Goal: Information Seeking & Learning: Learn about a topic

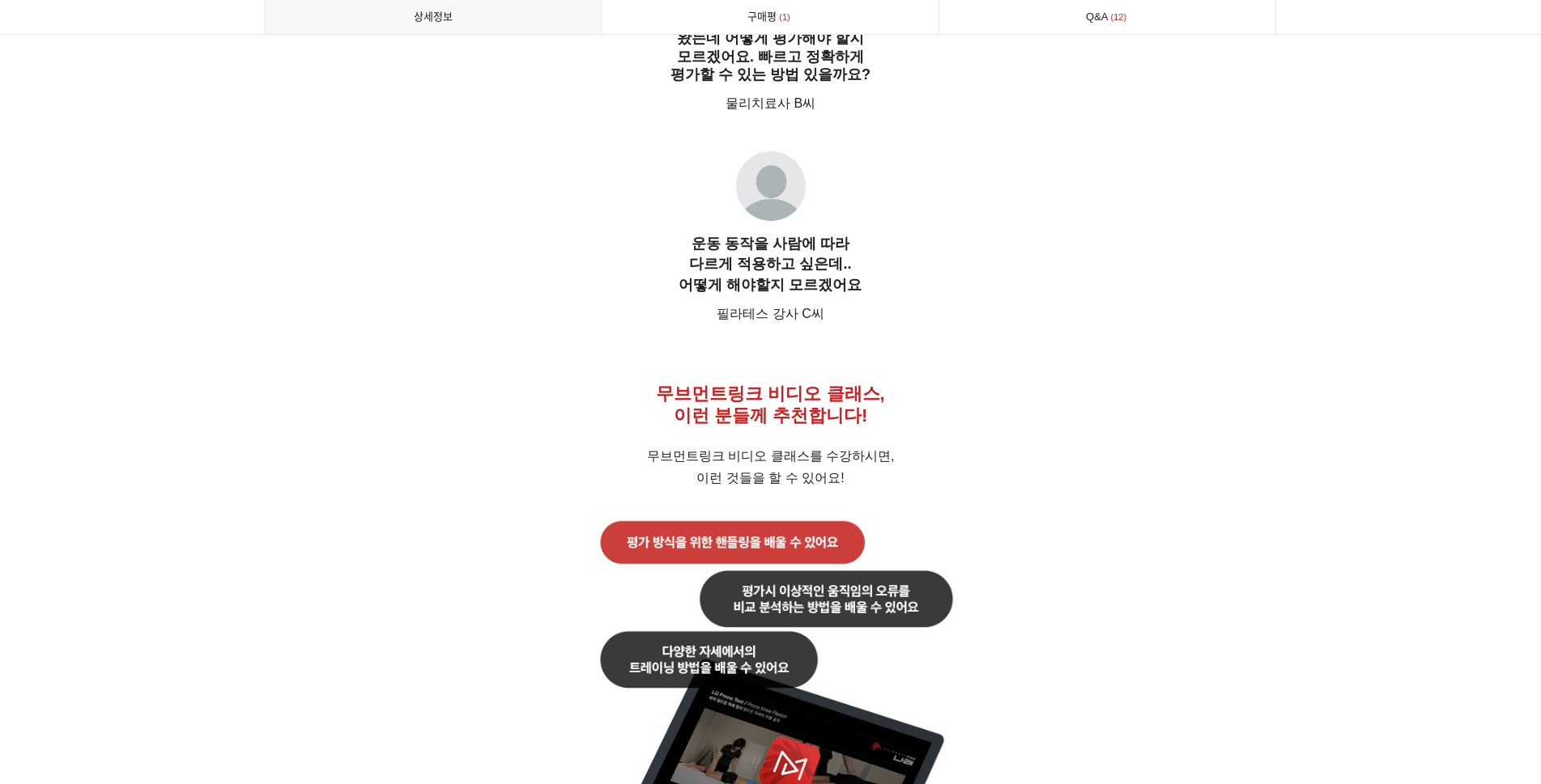
scroll to position [2059, 0]
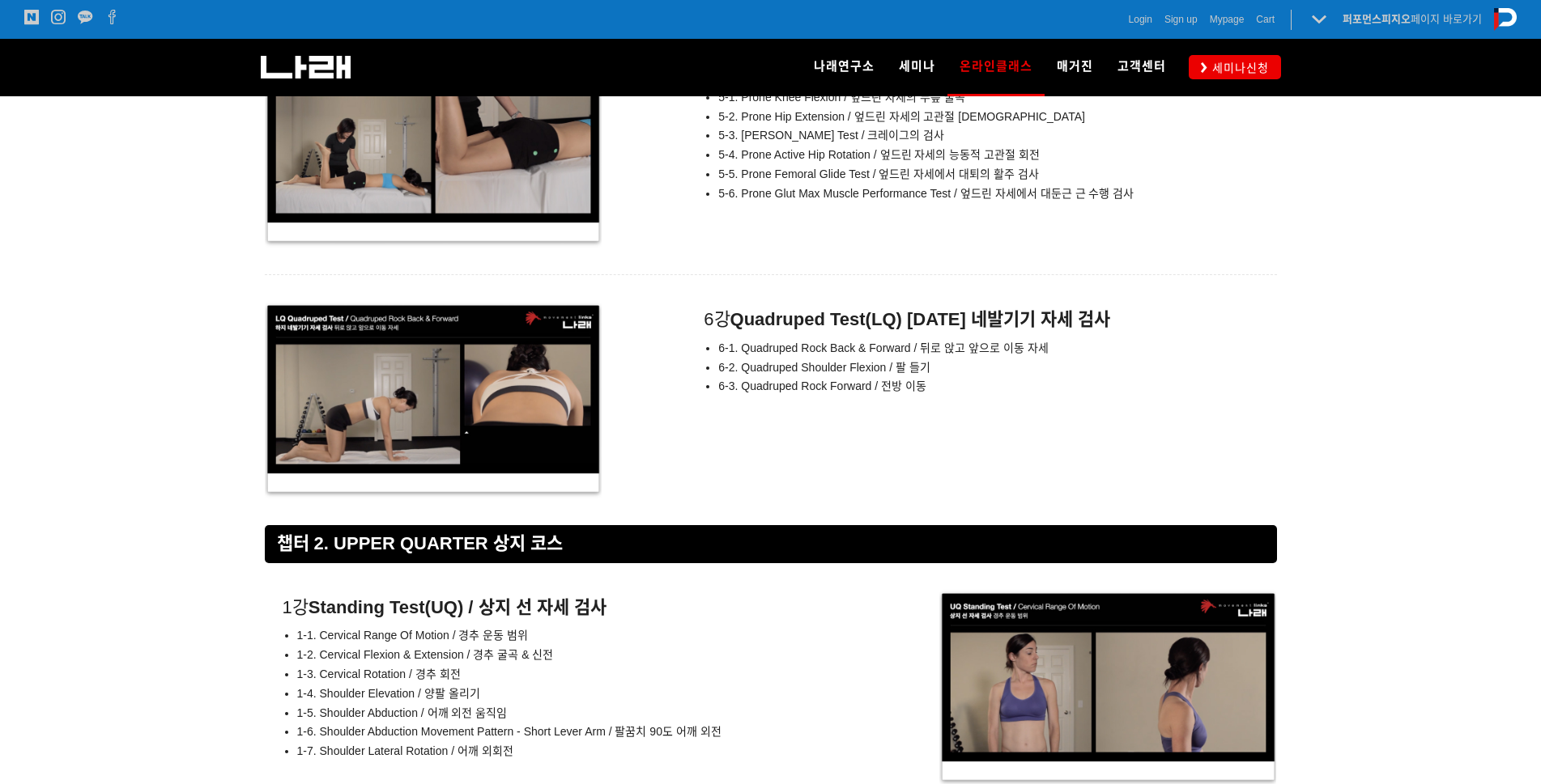
scroll to position [7576, 0]
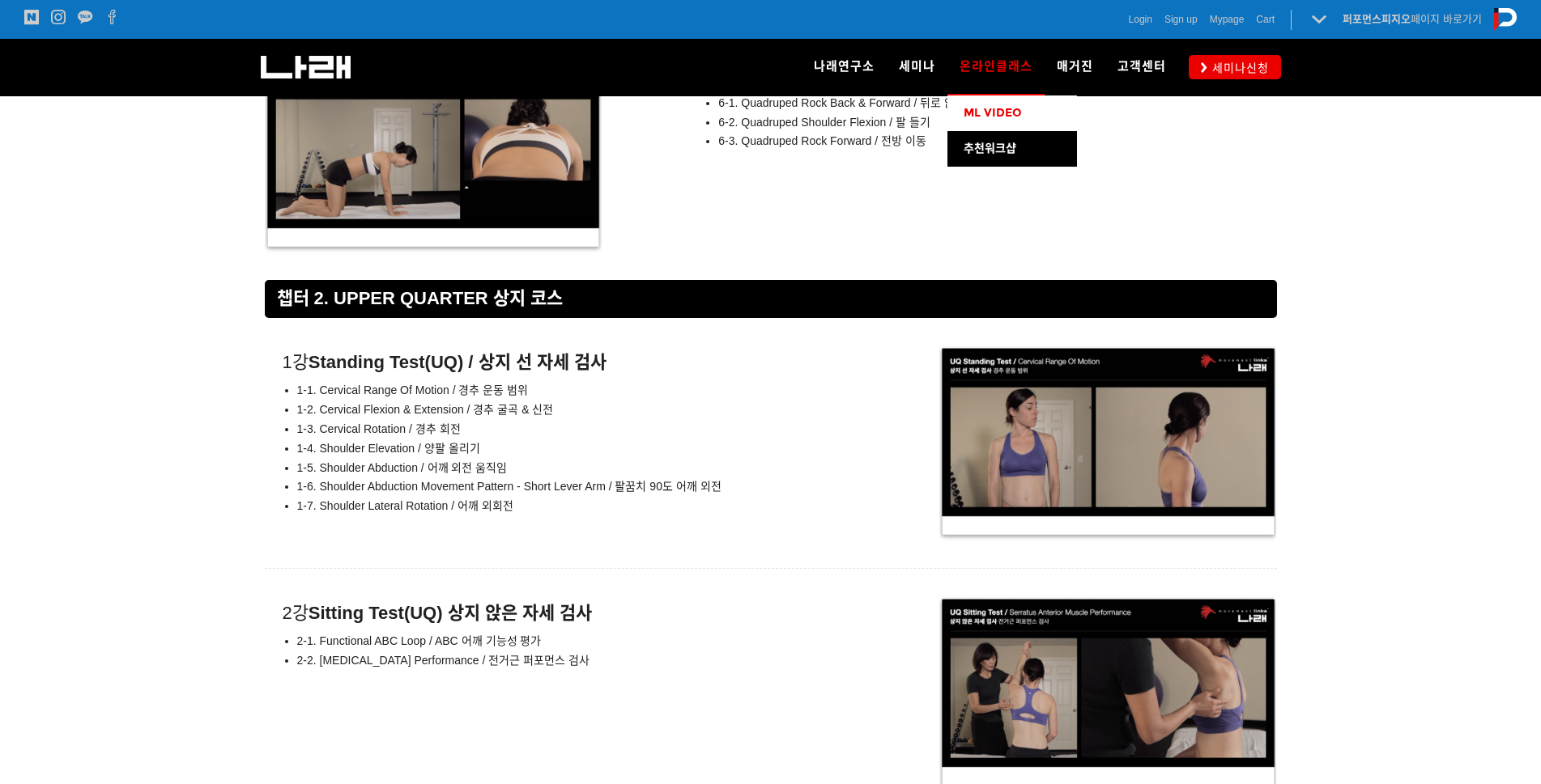
click at [998, 109] on span "ML VIDEO" at bounding box center [993, 113] width 59 height 14
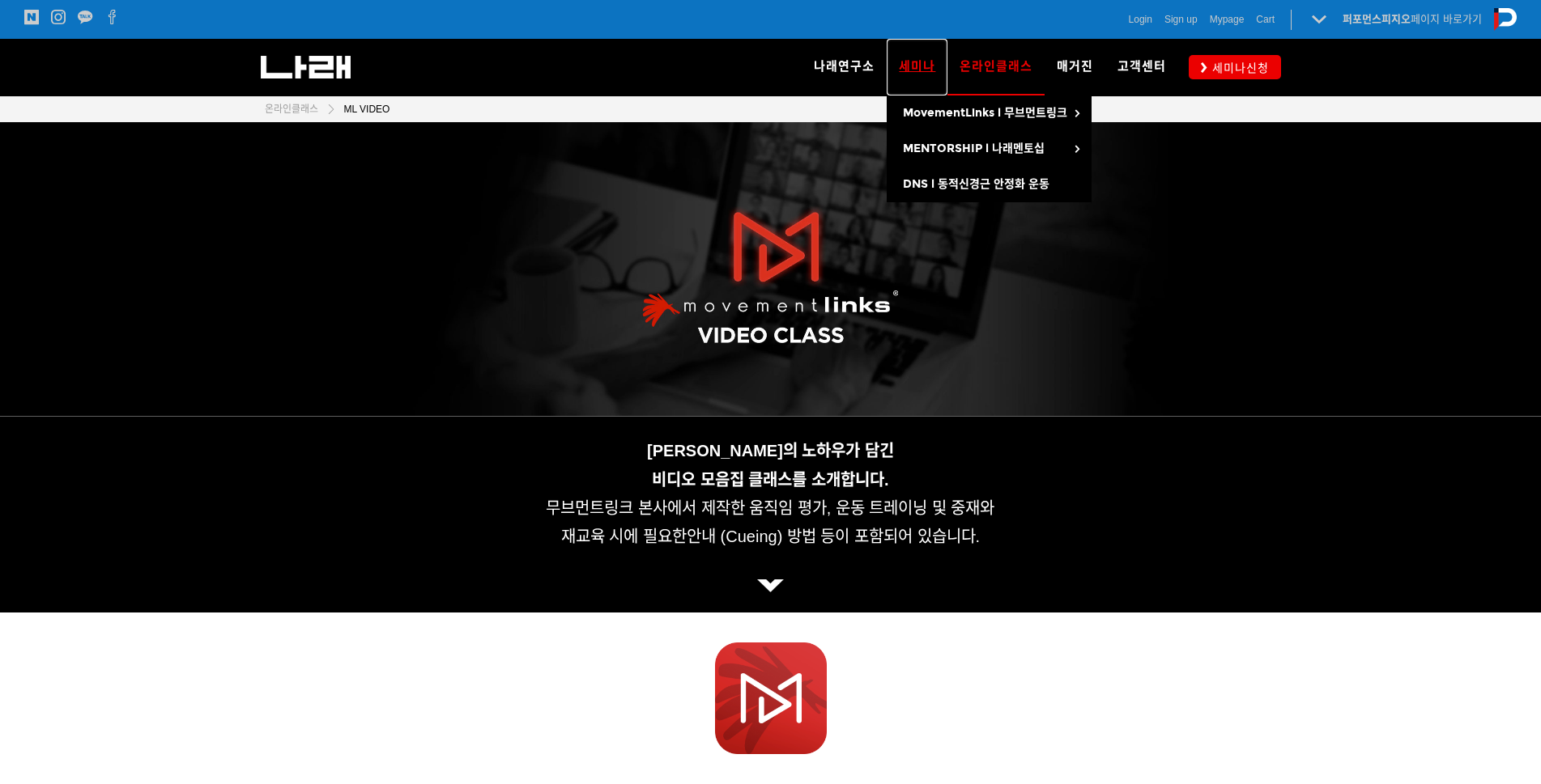
click at [908, 72] on span "세미나" at bounding box center [917, 66] width 36 height 14
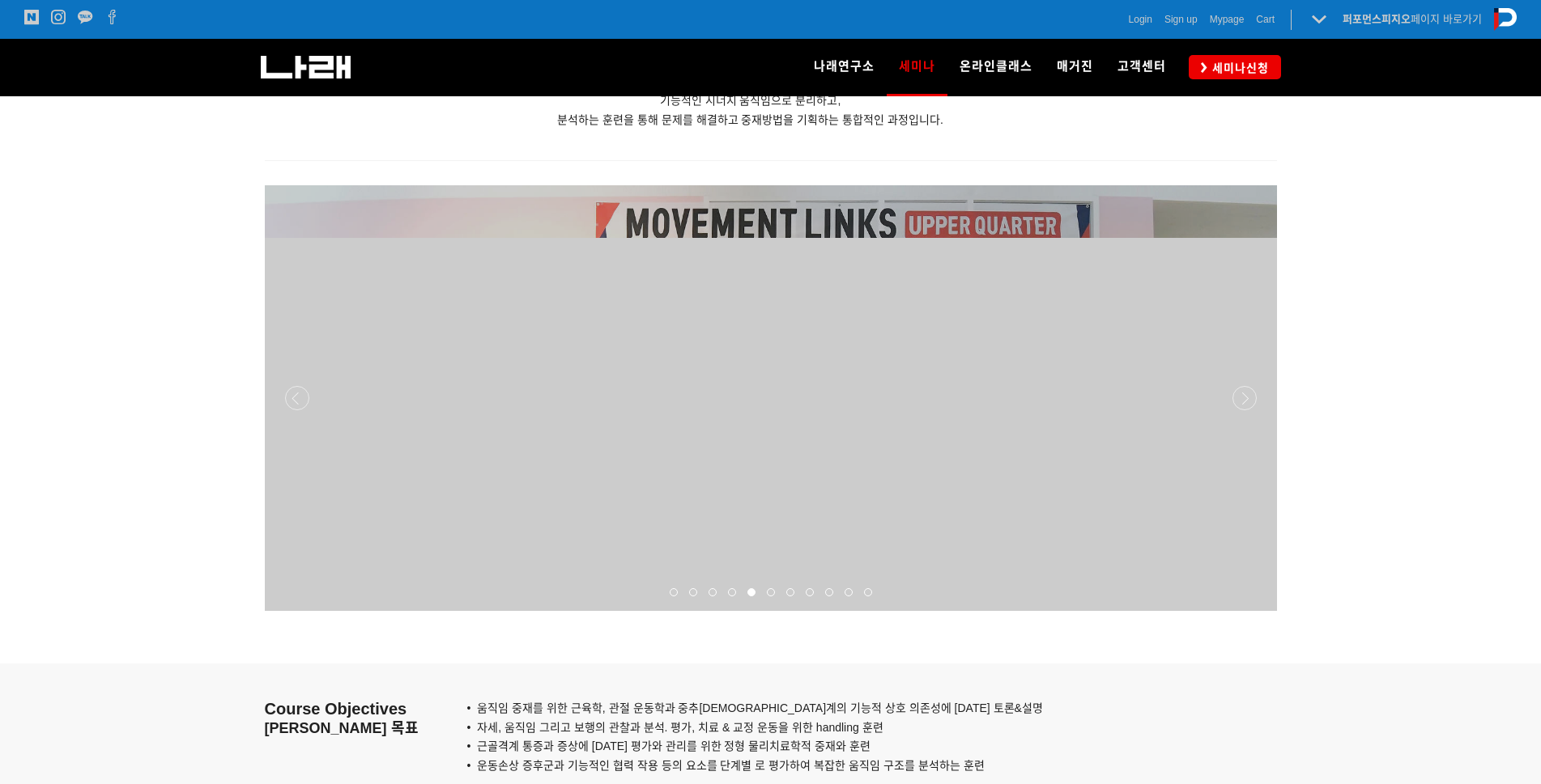
scroll to position [1200, 0]
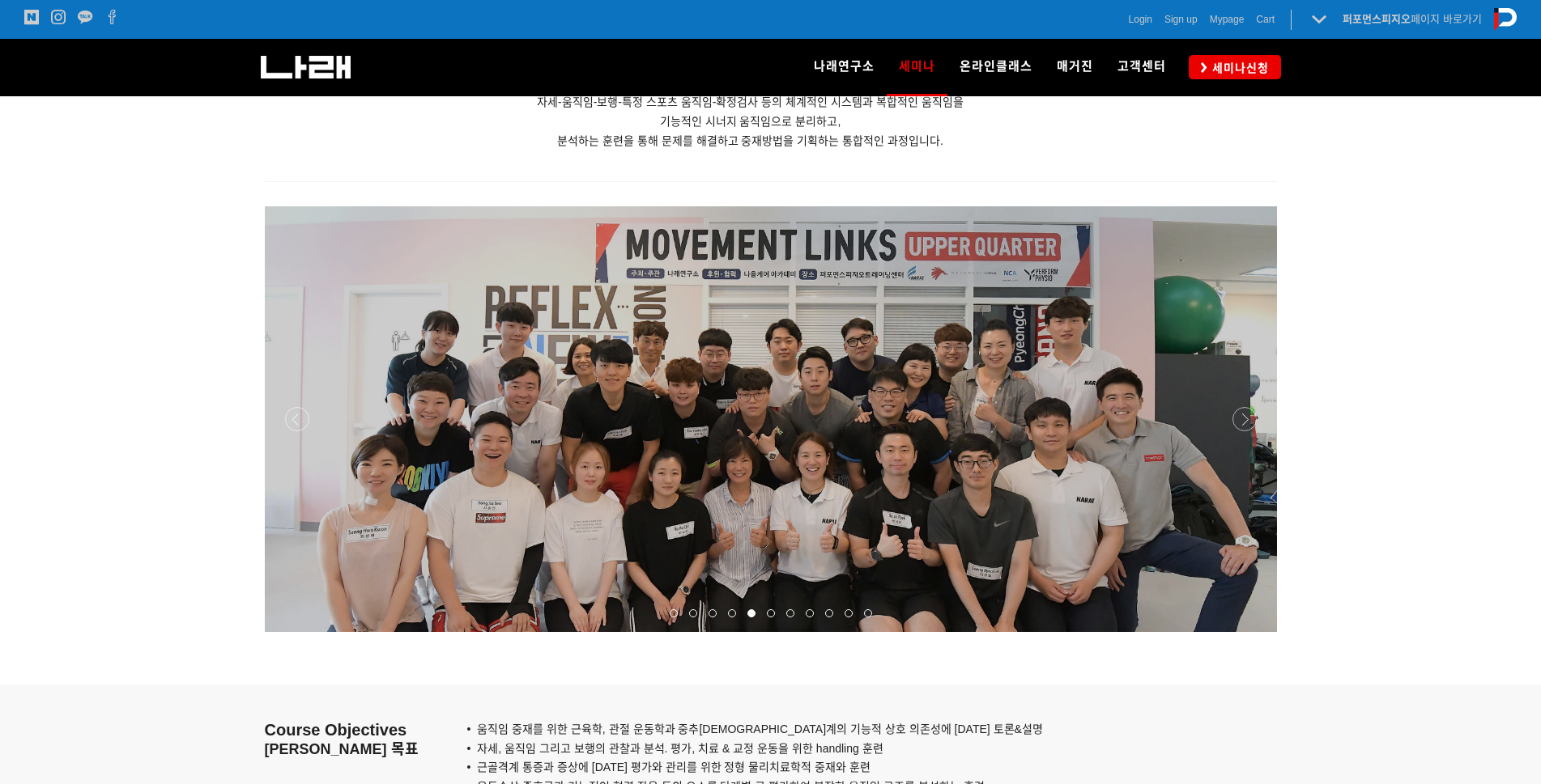
click at [1248, 632] on div at bounding box center [770, 632] width 1012 height 0
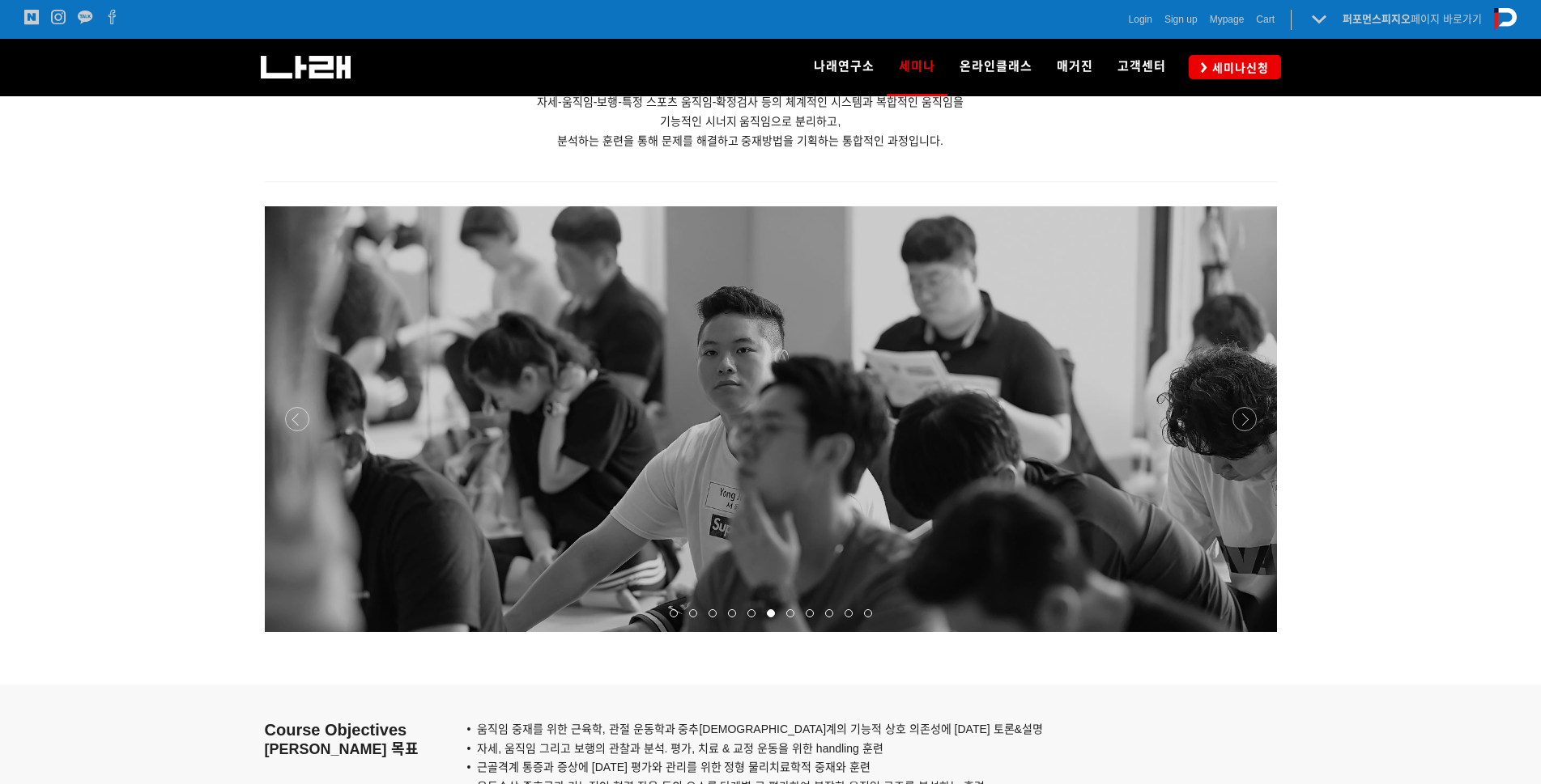
click at [1248, 632] on div at bounding box center [770, 632] width 1012 height 0
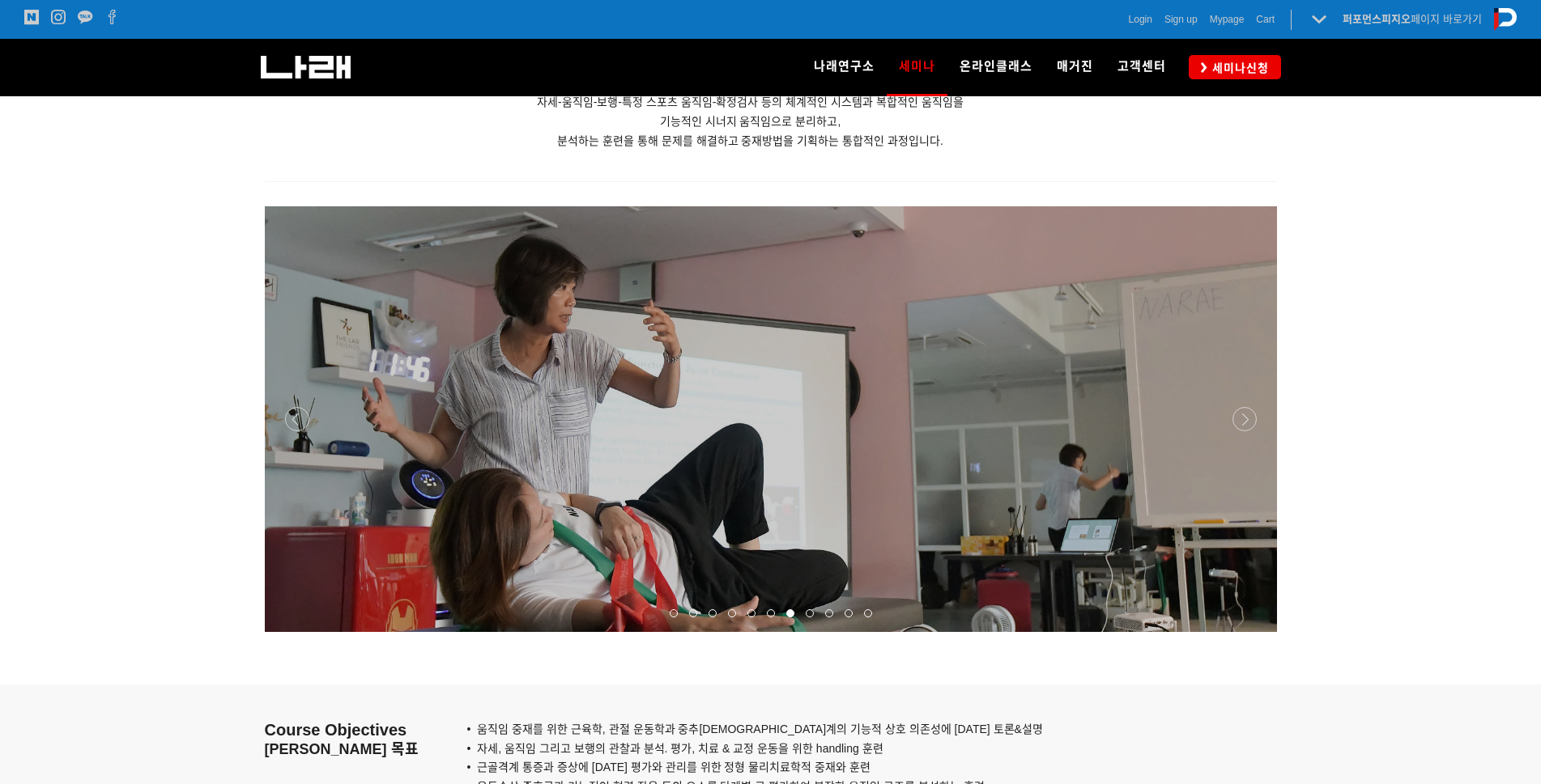
click at [1254, 632] on div at bounding box center [770, 632] width 1012 height 0
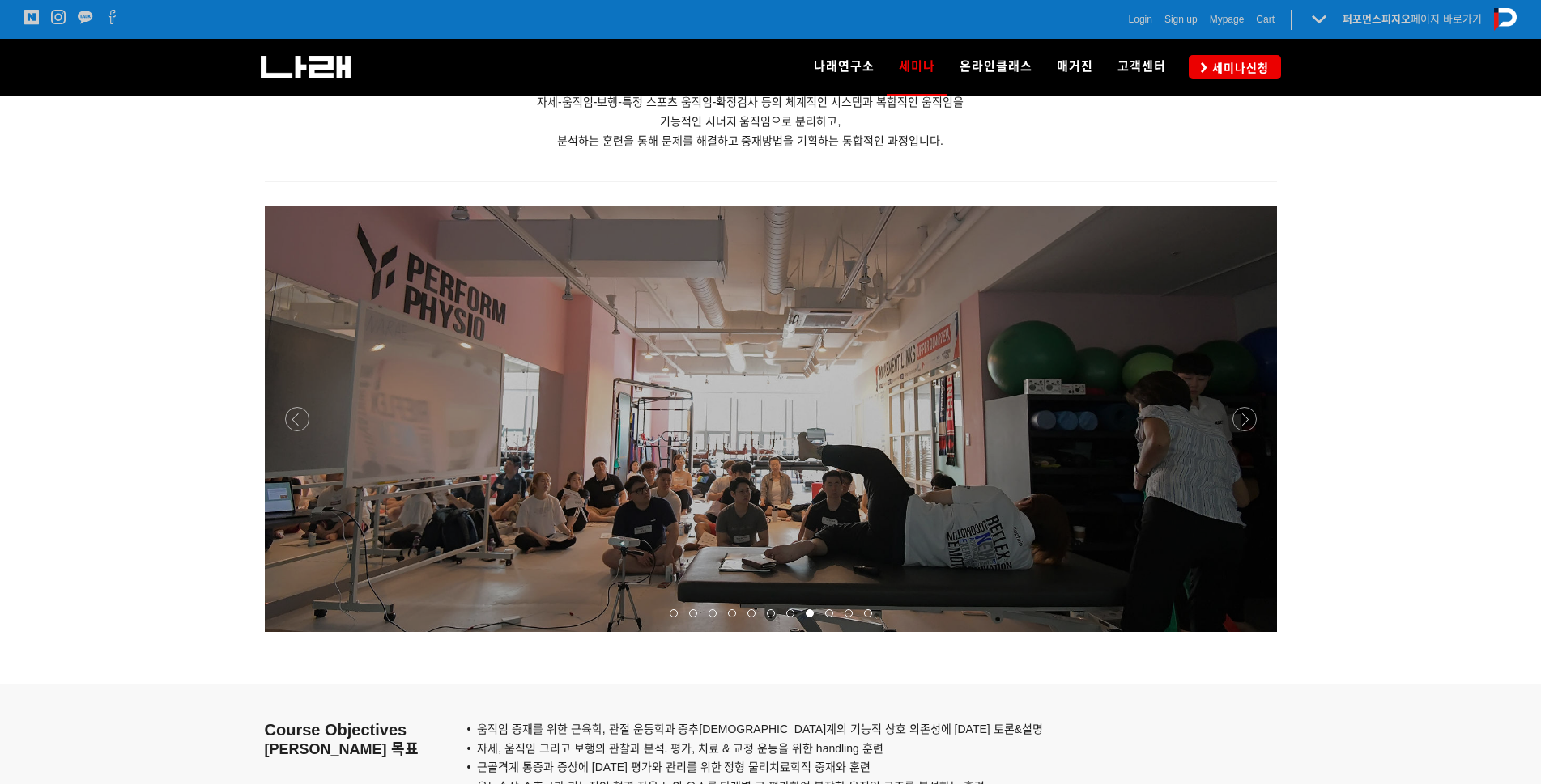
click at [1249, 632] on div at bounding box center [770, 632] width 1012 height 0
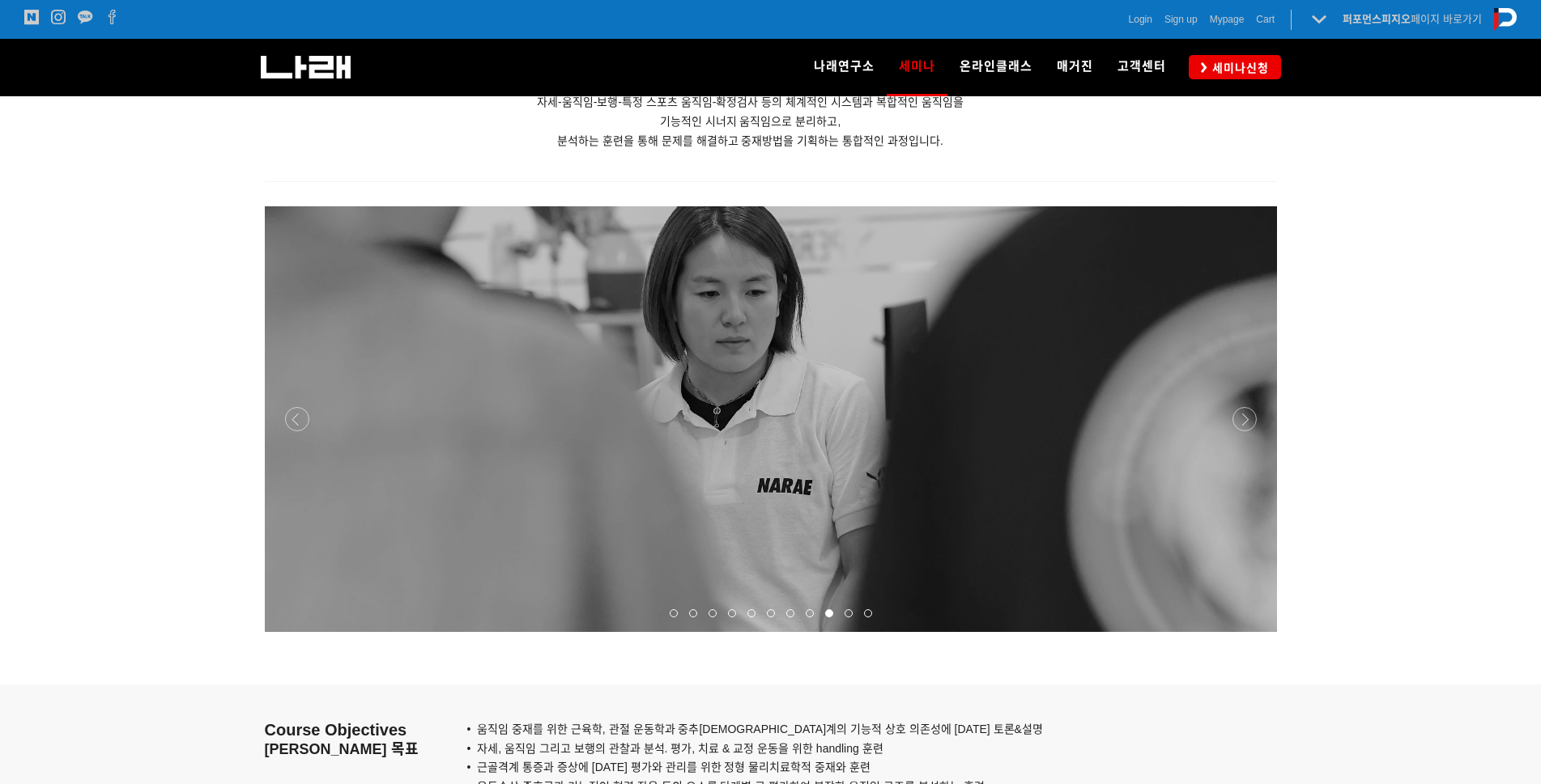
click at [1249, 632] on div at bounding box center [770, 632] width 1012 height 0
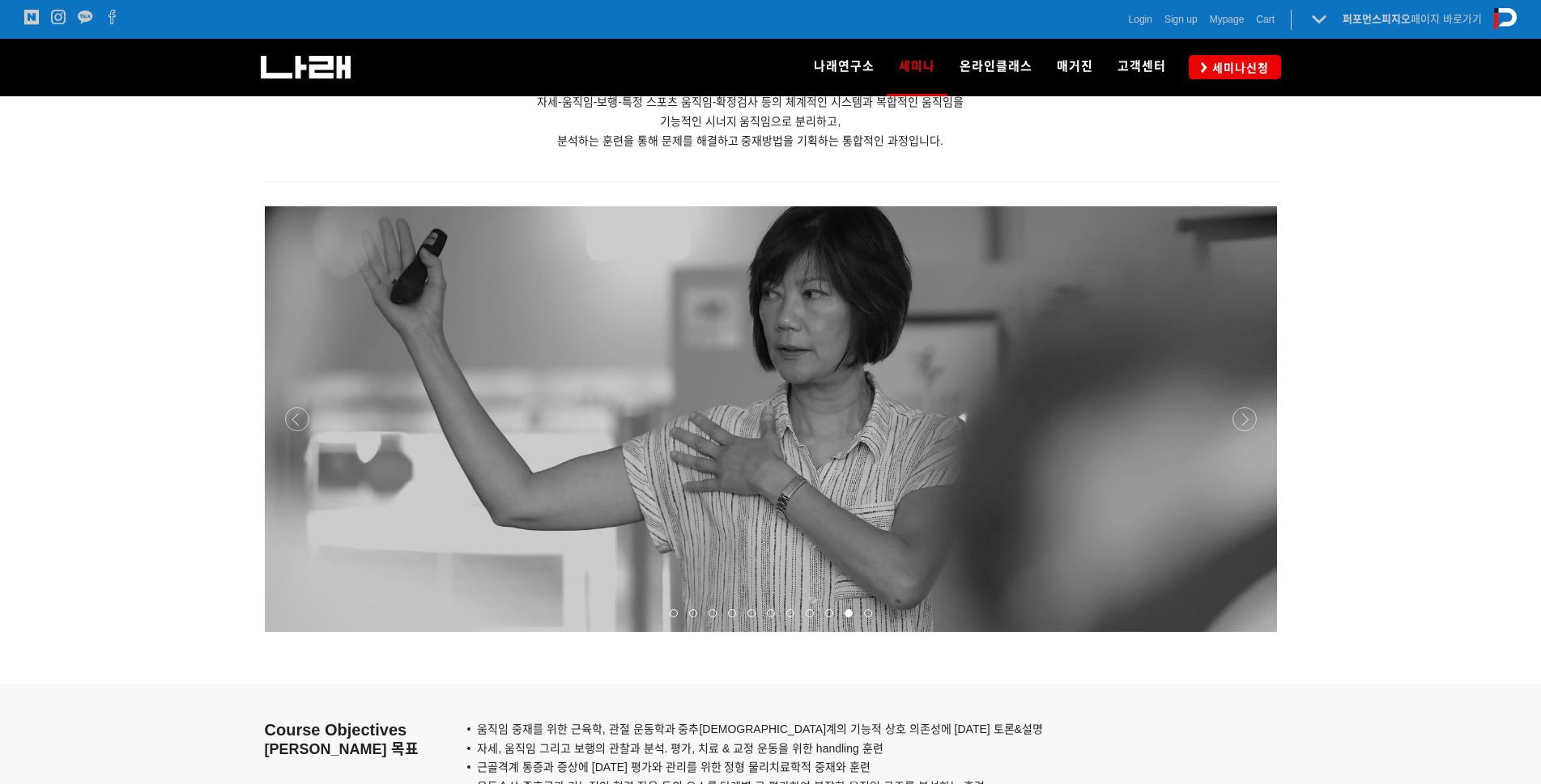
click at [1249, 632] on div at bounding box center [770, 632] width 1012 height 0
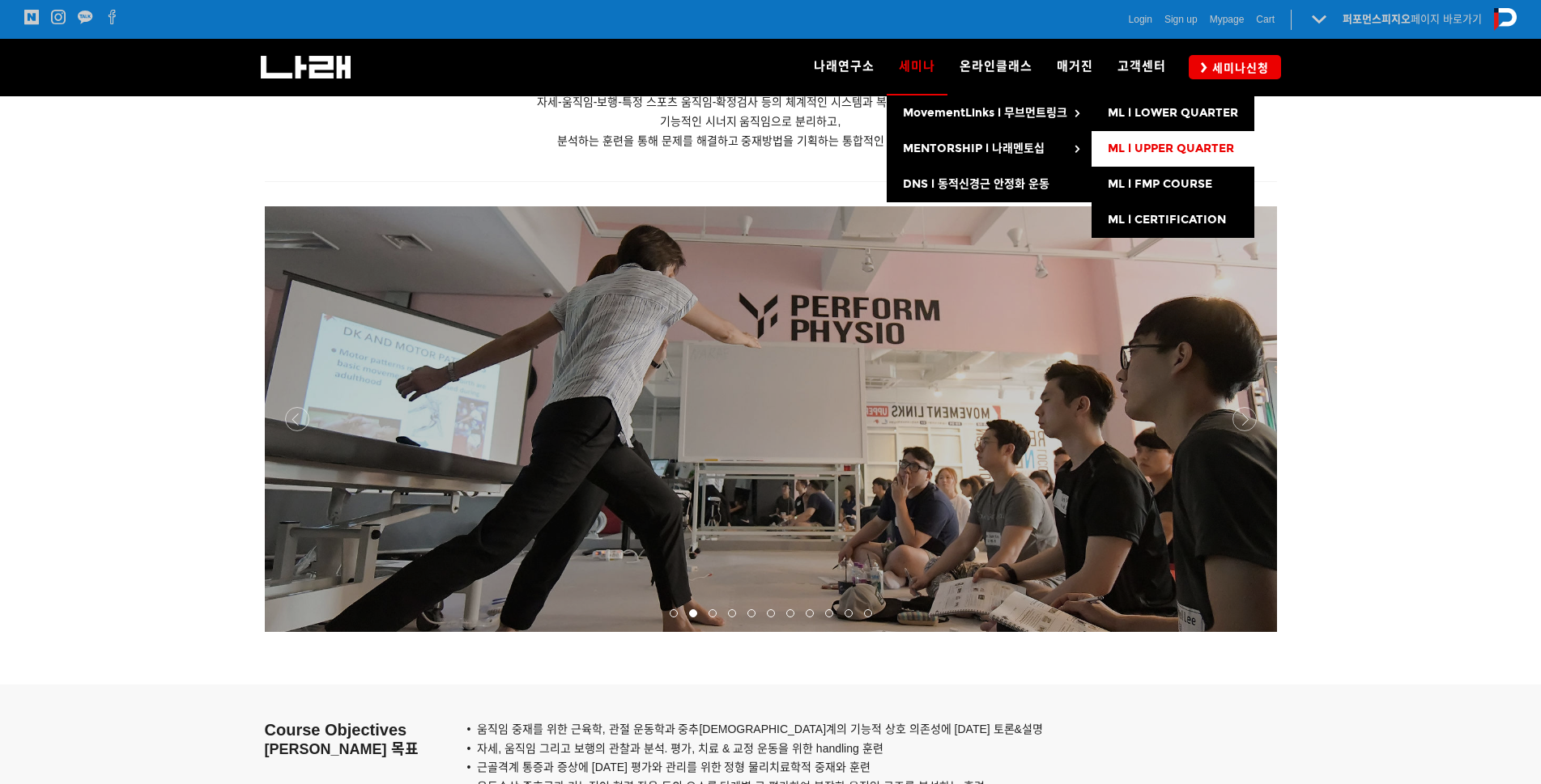
click at [1153, 145] on span "ML l UPPER QUARTER" at bounding box center [1171, 148] width 126 height 14
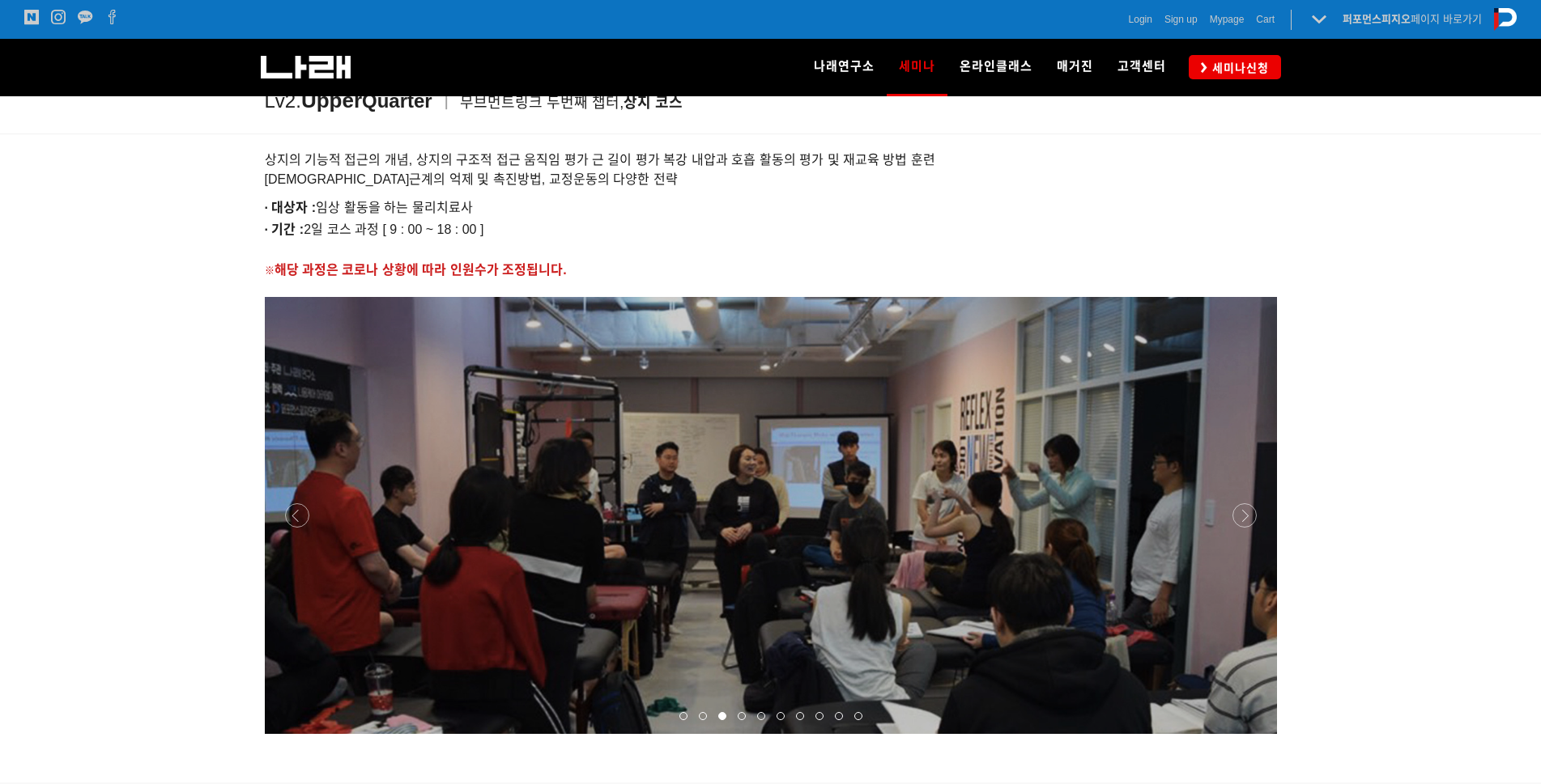
scroll to position [1807, 0]
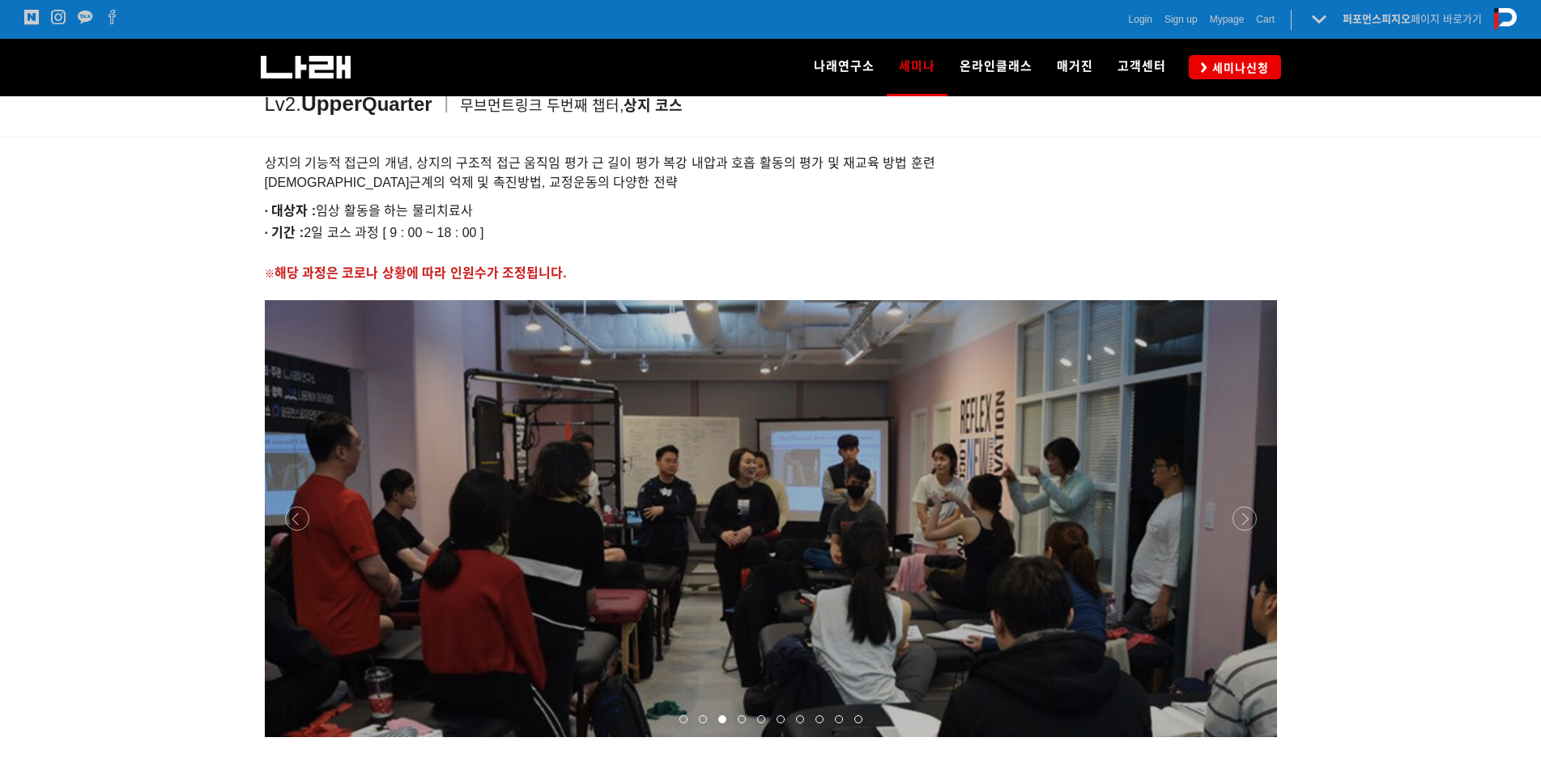
click at [1249, 737] on div at bounding box center [770, 737] width 1012 height 0
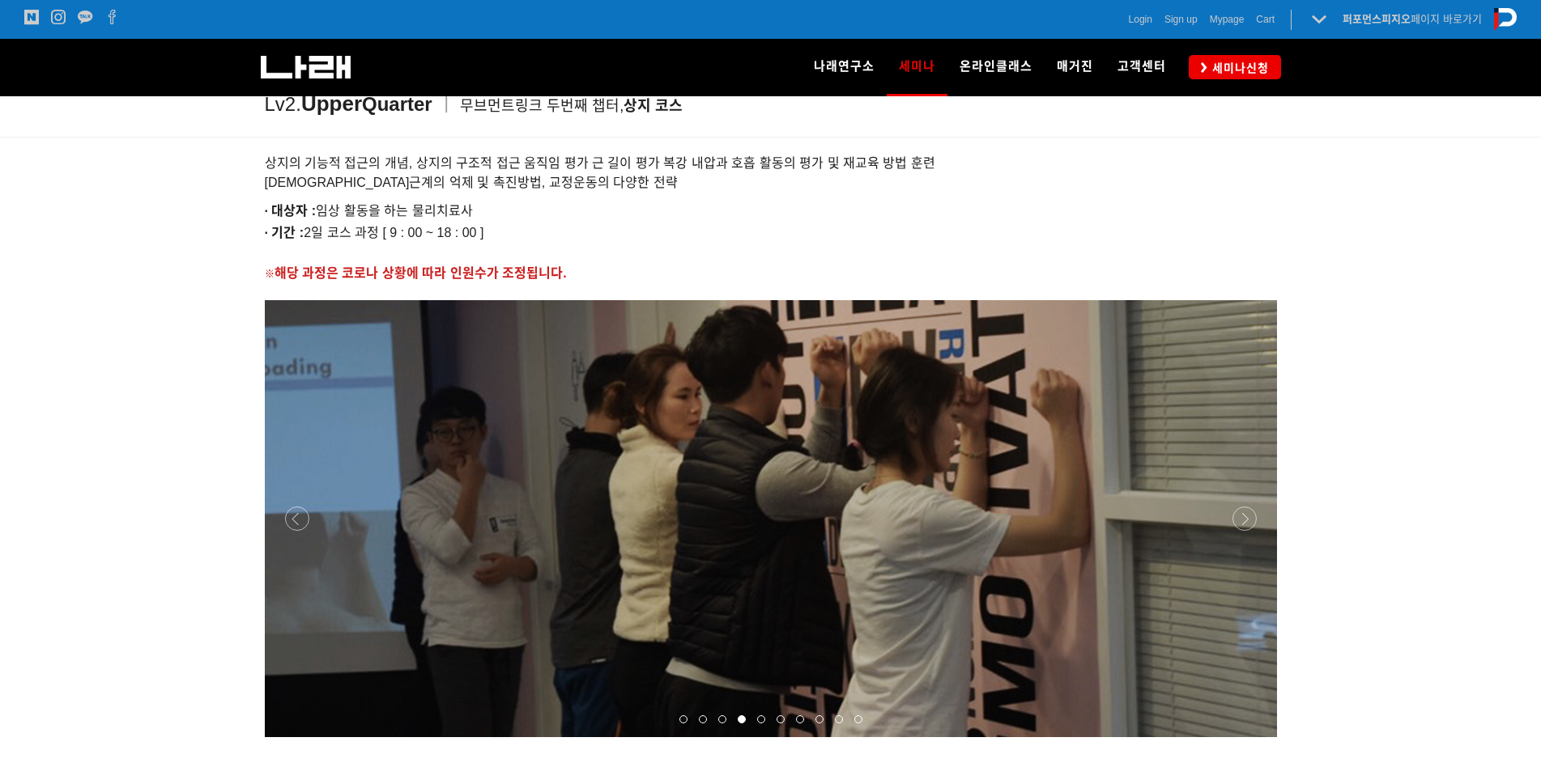
click at [1249, 737] on div at bounding box center [770, 737] width 1012 height 0
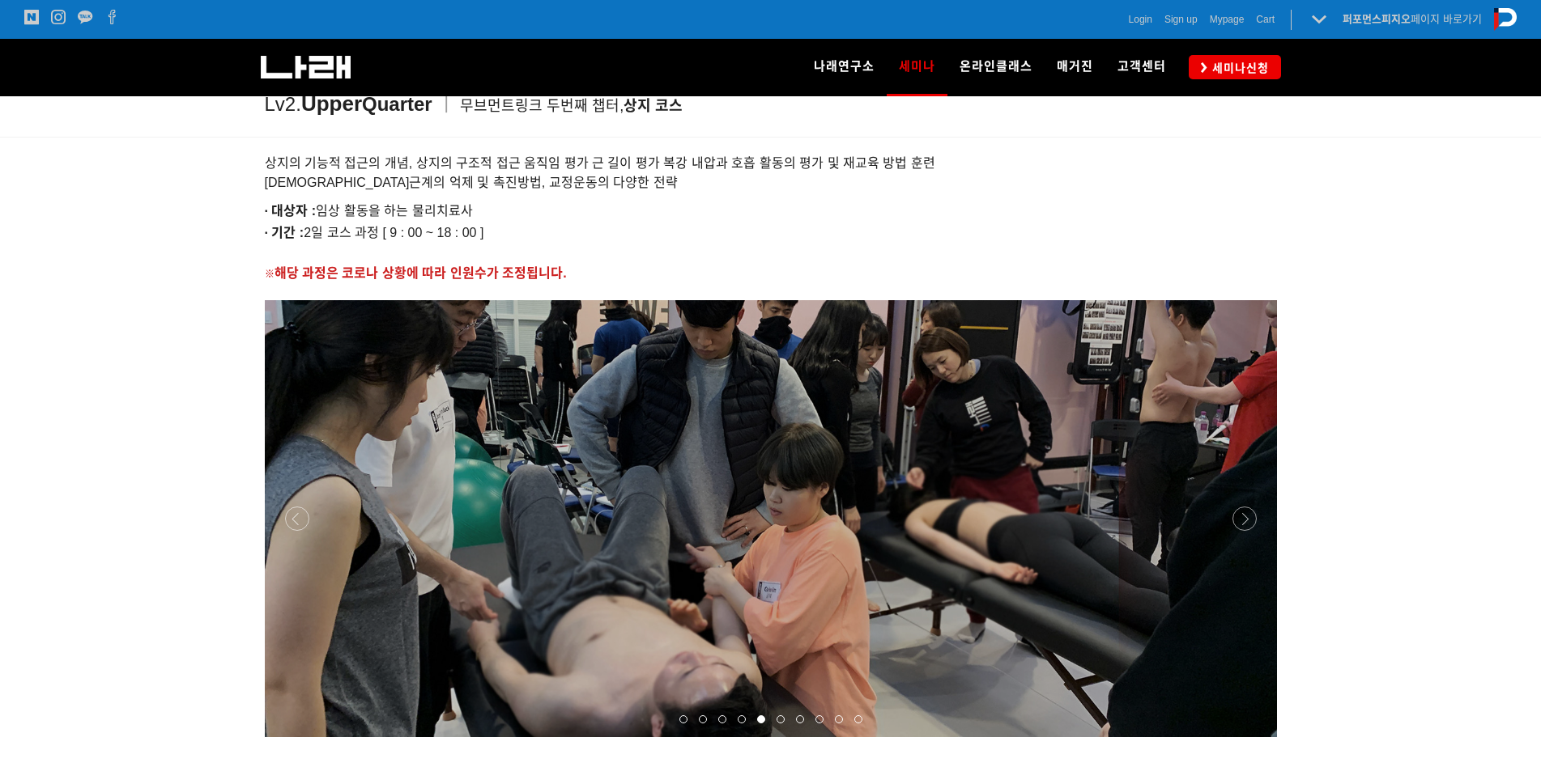
click at [1249, 737] on div at bounding box center [770, 737] width 1012 height 0
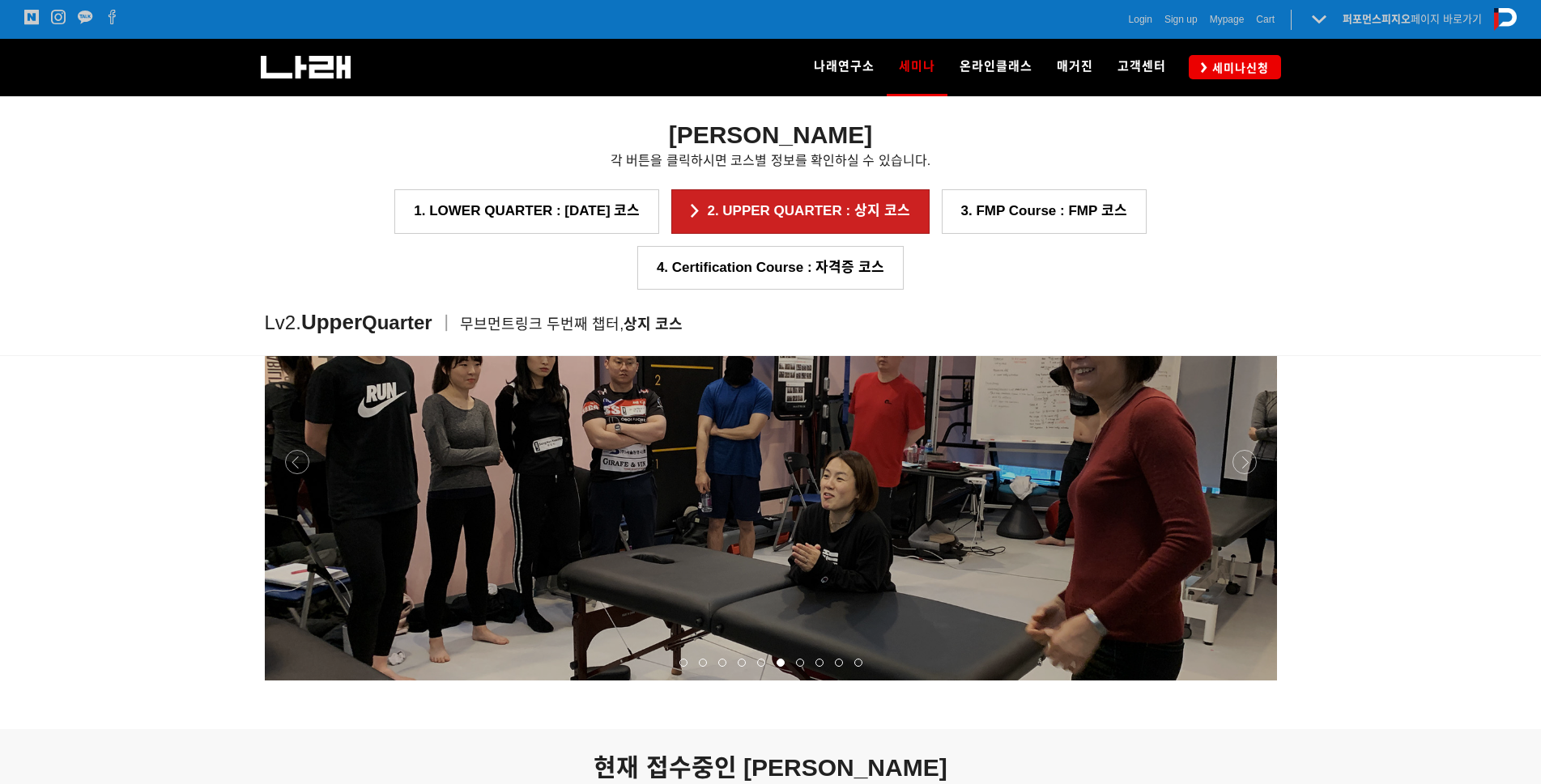
click at [1249, 680] on div at bounding box center [770, 680] width 1012 height 0
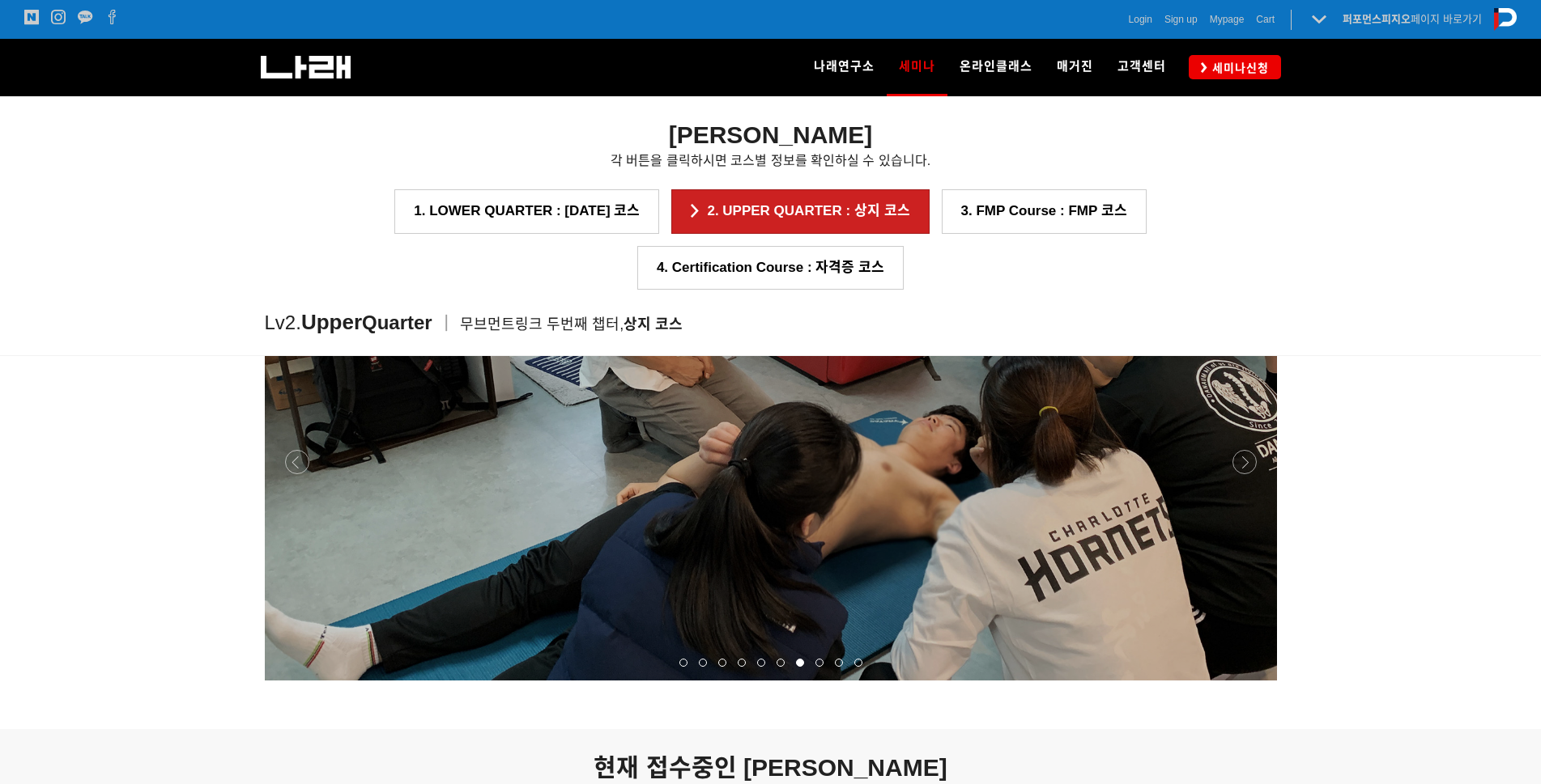
click at [1249, 680] on div at bounding box center [770, 680] width 1012 height 0
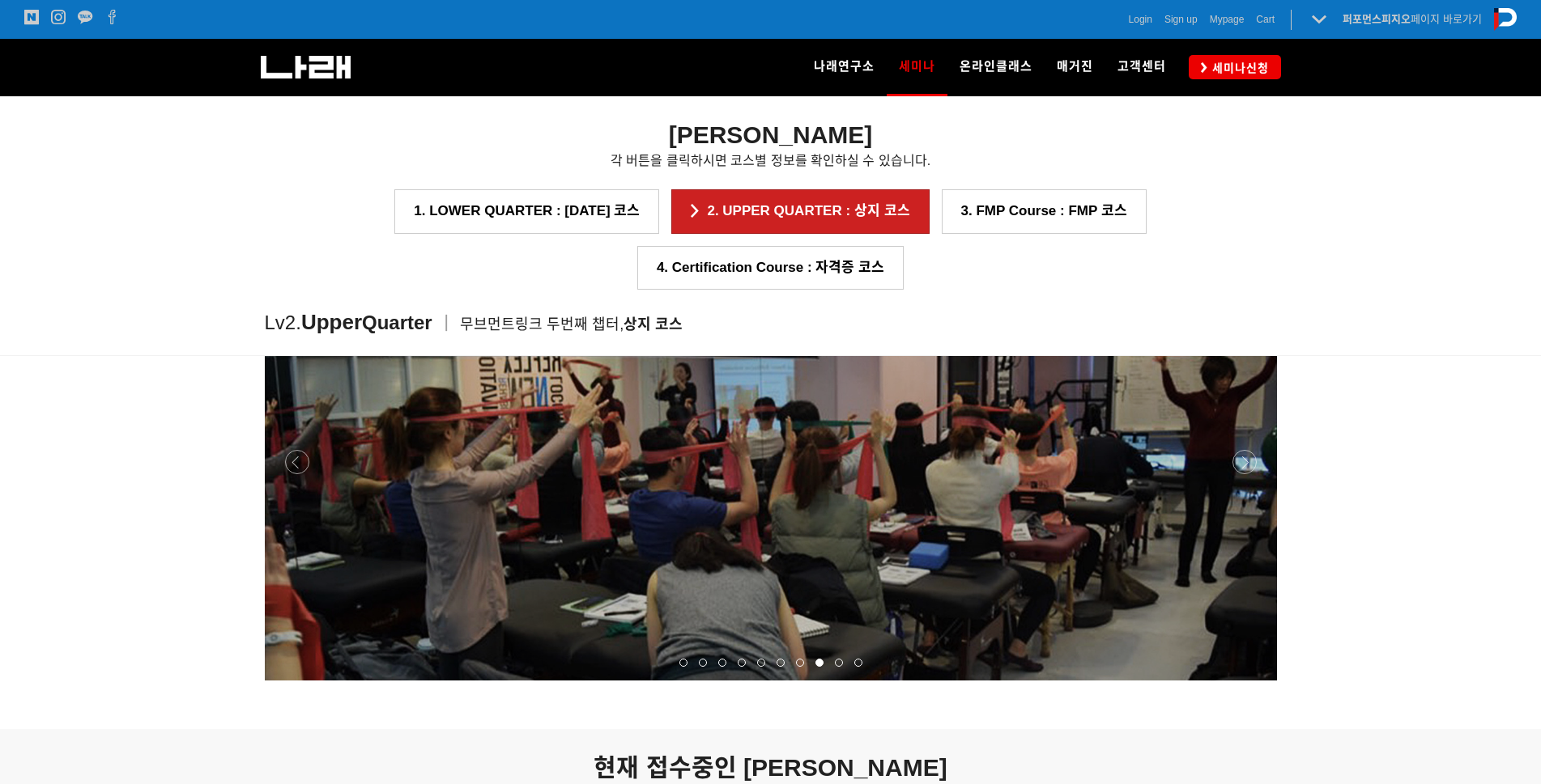
click at [1249, 680] on div at bounding box center [770, 680] width 1012 height 0
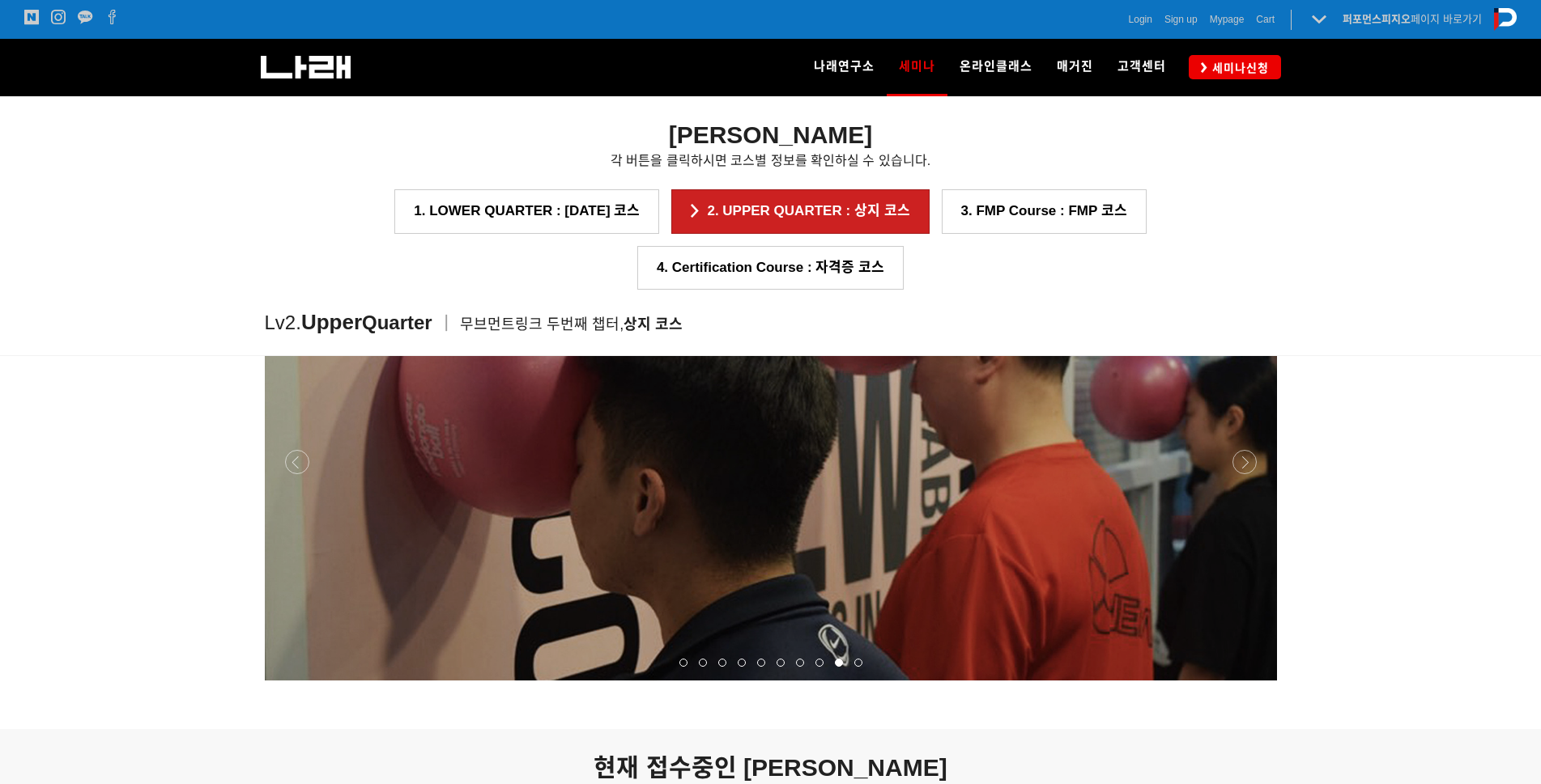
click at [1248, 680] on div at bounding box center [770, 680] width 1012 height 0
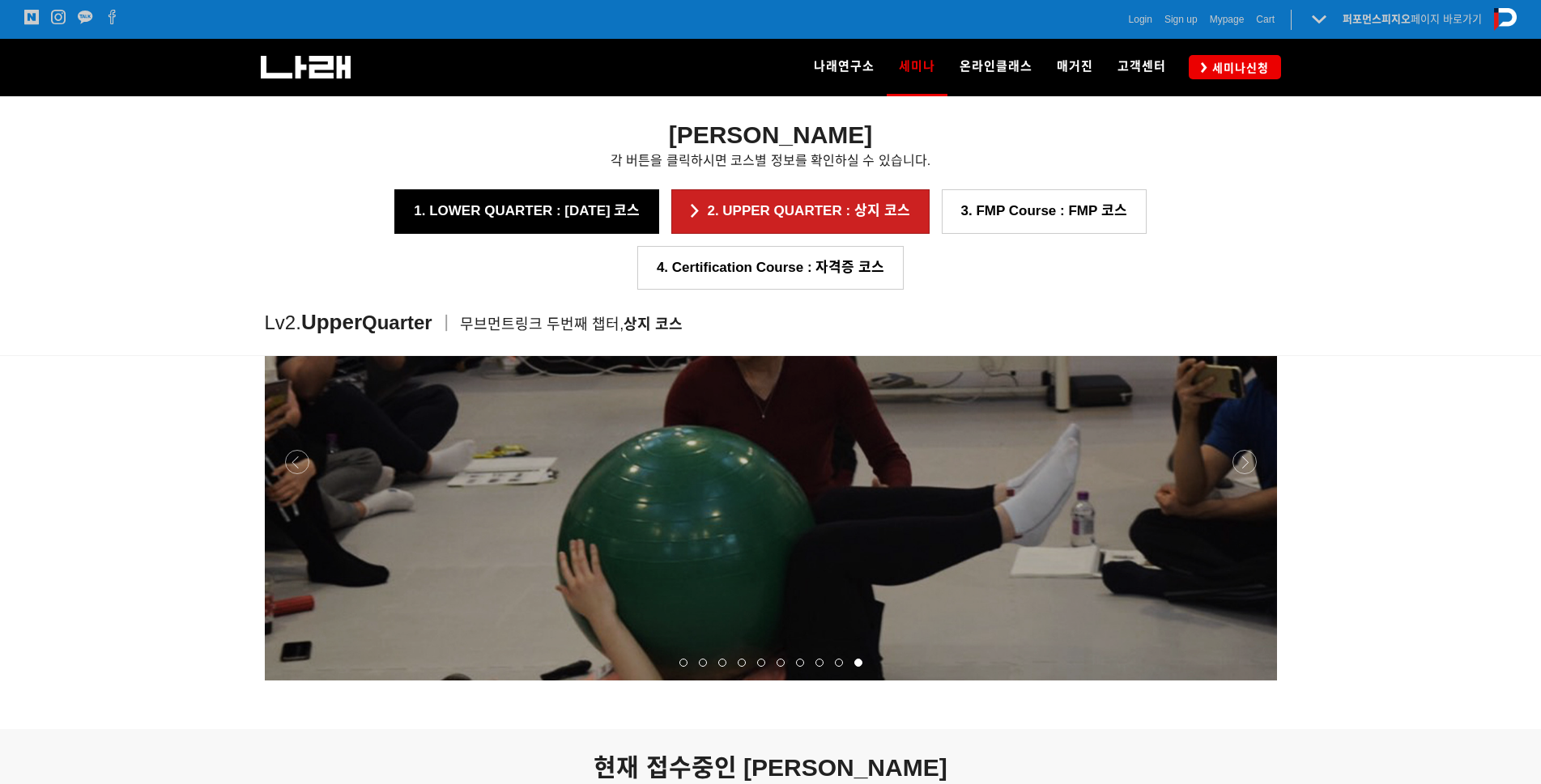
click at [439, 209] on link "1. LOWER QUARTER : 하지 코스" at bounding box center [526, 211] width 265 height 43
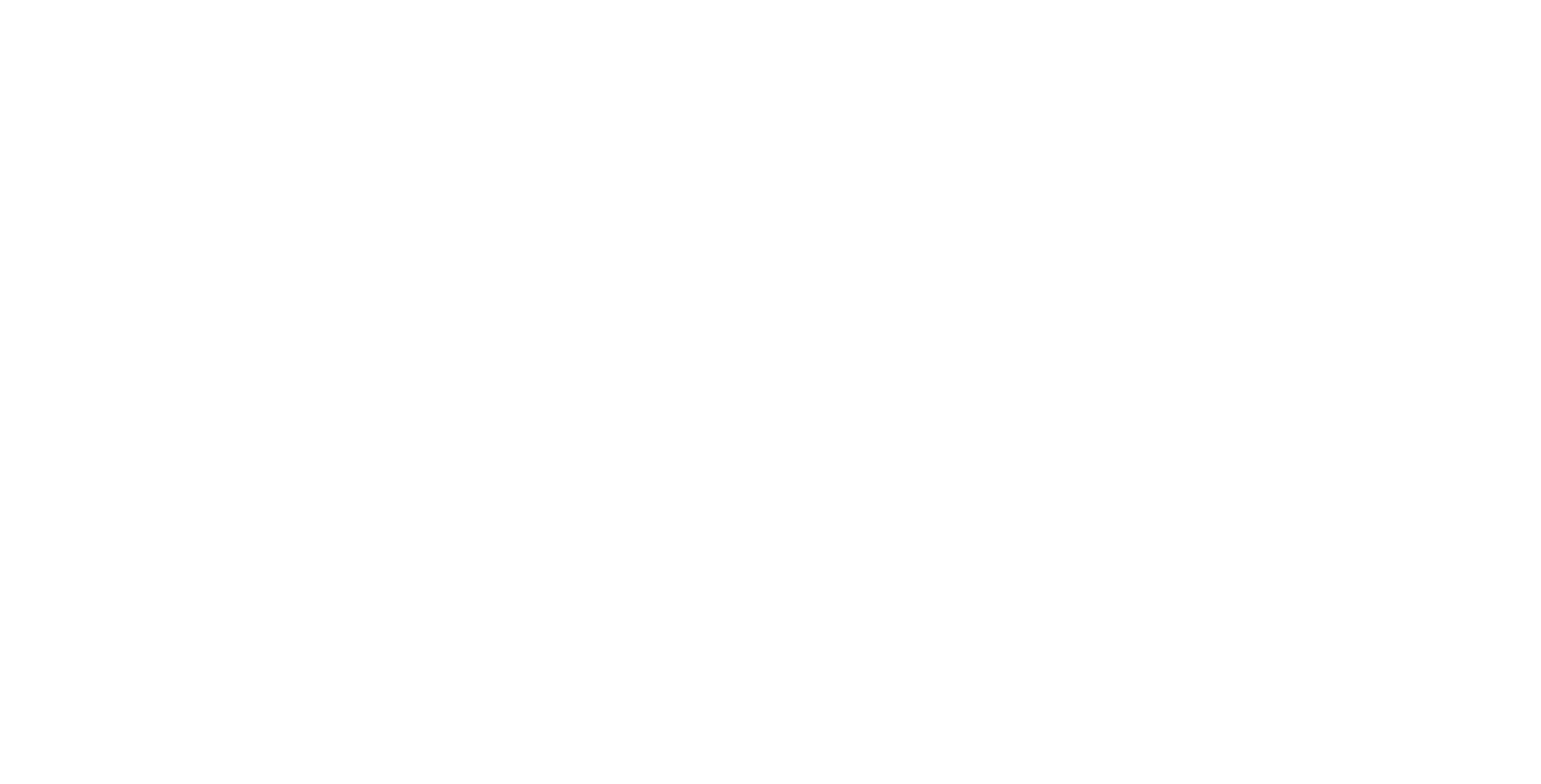
click at [0, 0] on html at bounding box center [0, 0] width 0 height 0
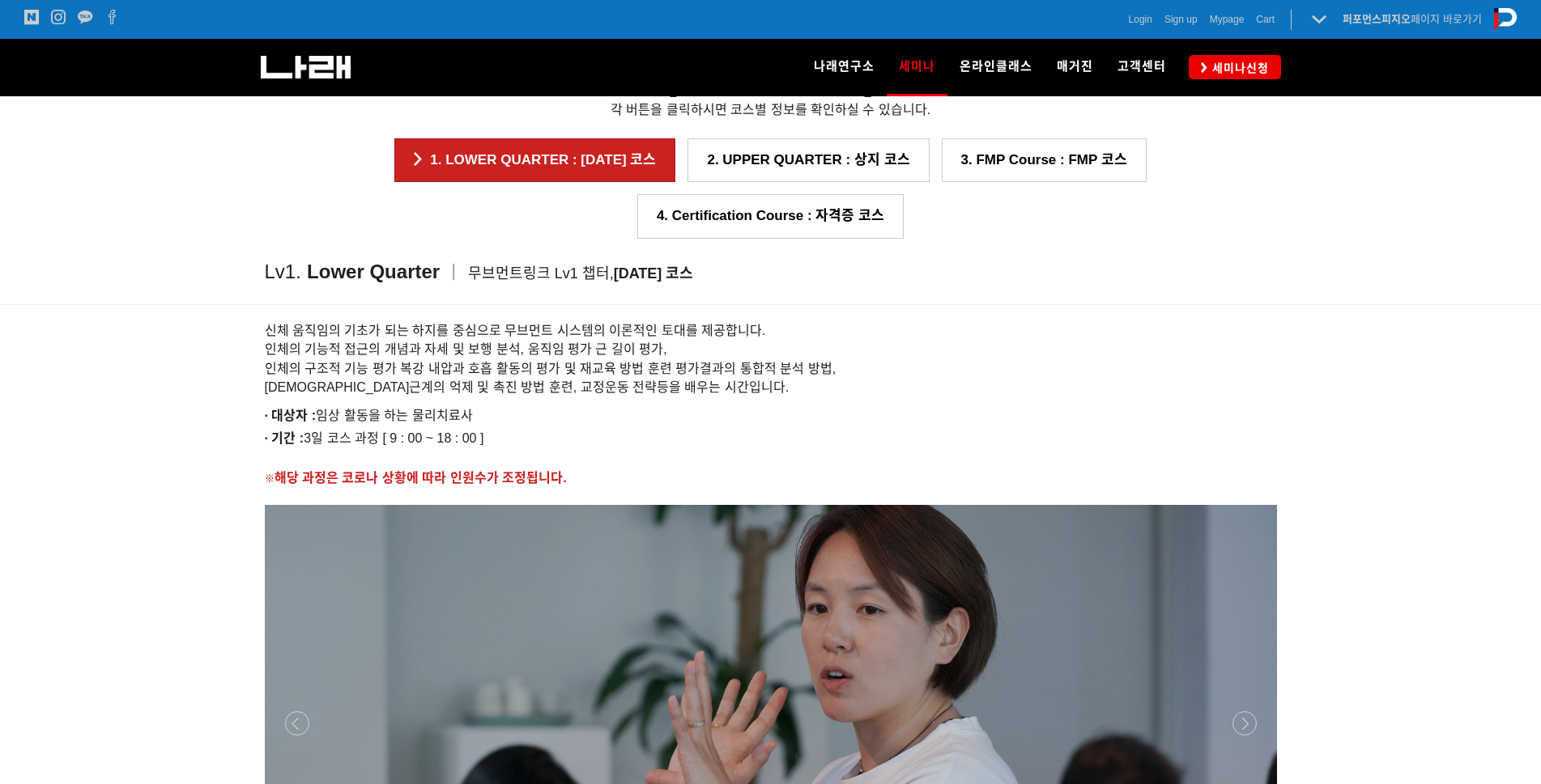
scroll to position [1621, 0]
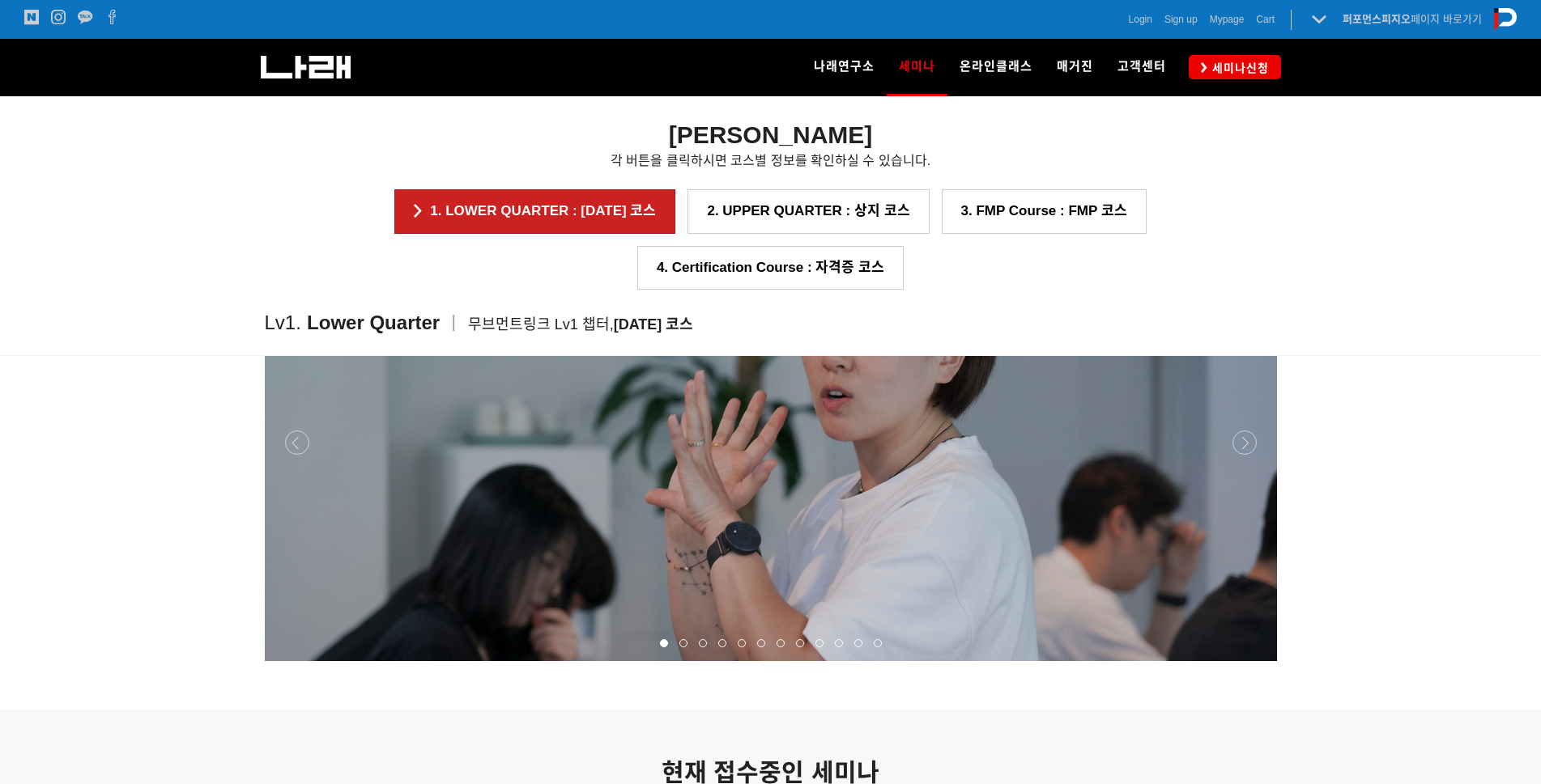
click at [1241, 661] on div at bounding box center [770, 661] width 1012 height 0
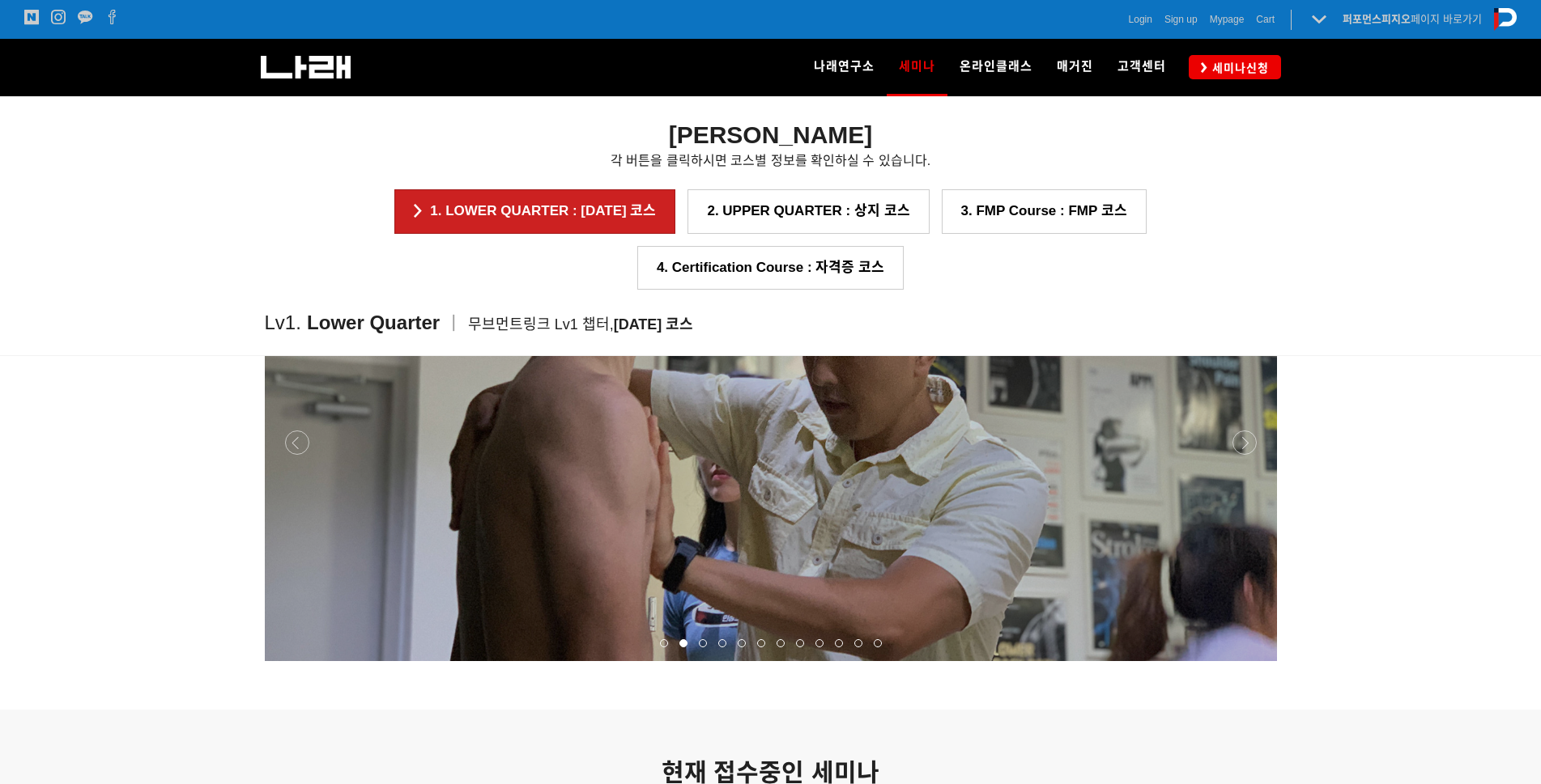
click at [1241, 661] on div at bounding box center [770, 661] width 1012 height 0
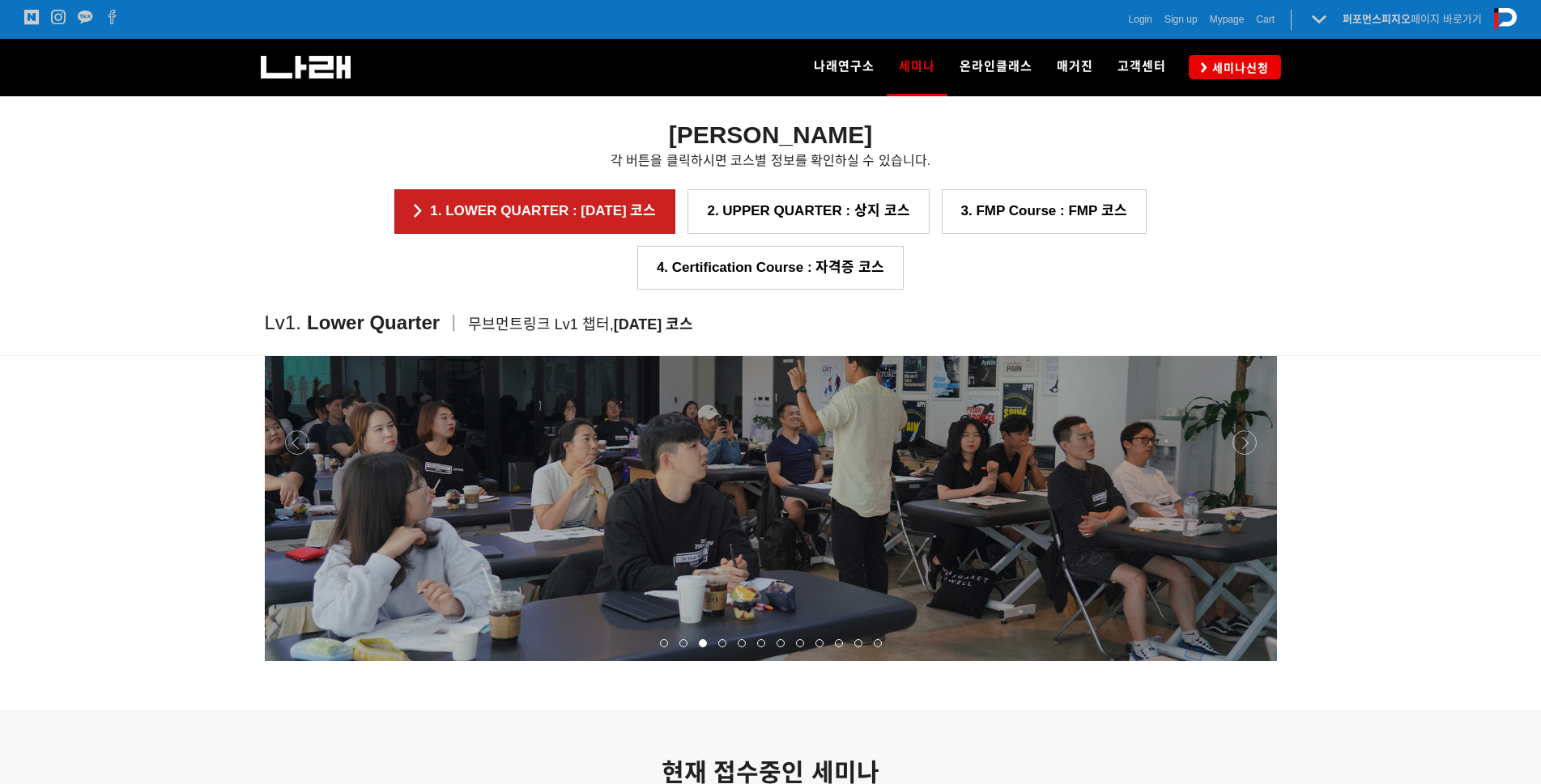
click at [1241, 661] on div at bounding box center [770, 661] width 1012 height 0
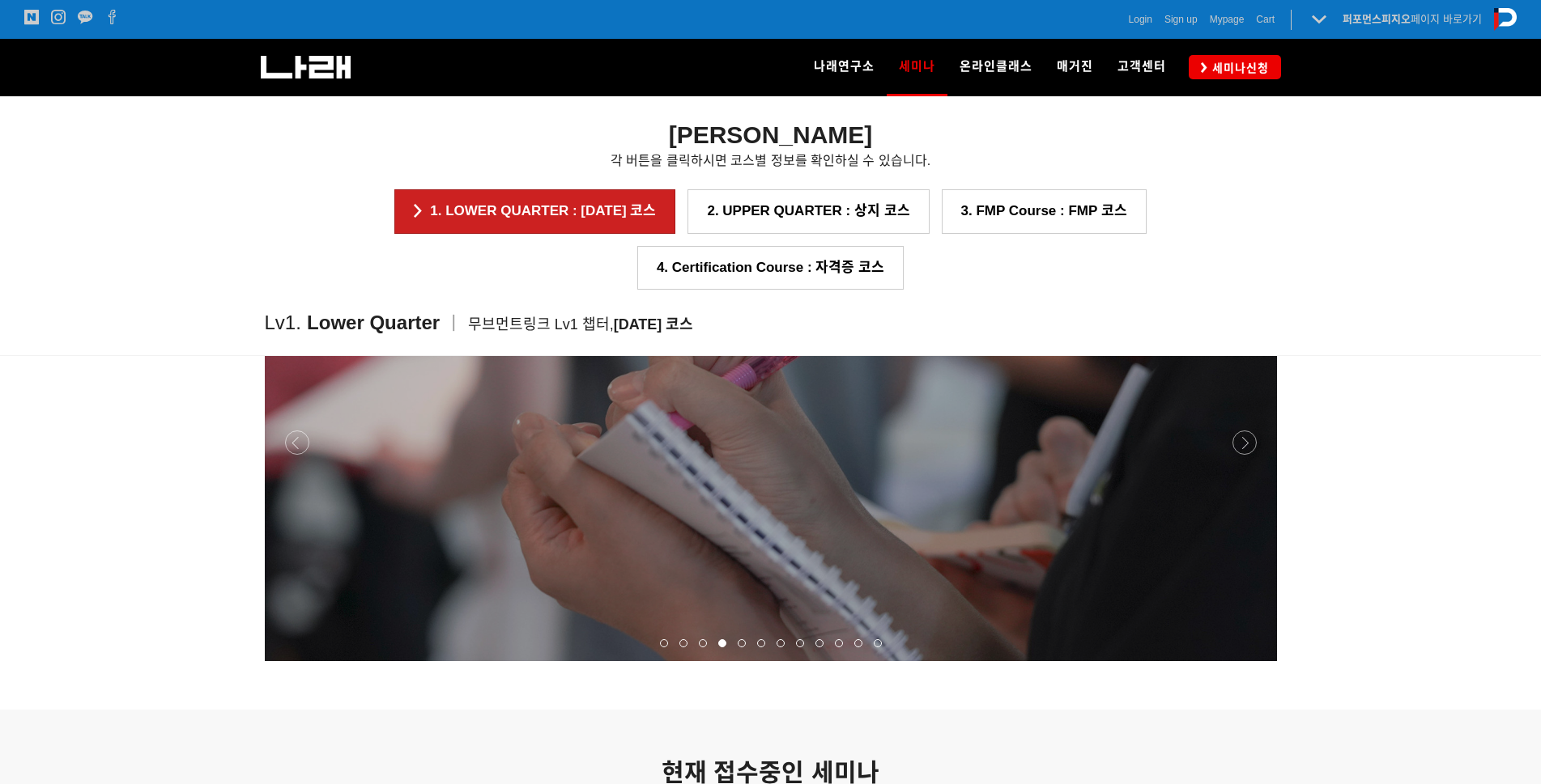
click at [1241, 661] on div at bounding box center [770, 661] width 1012 height 0
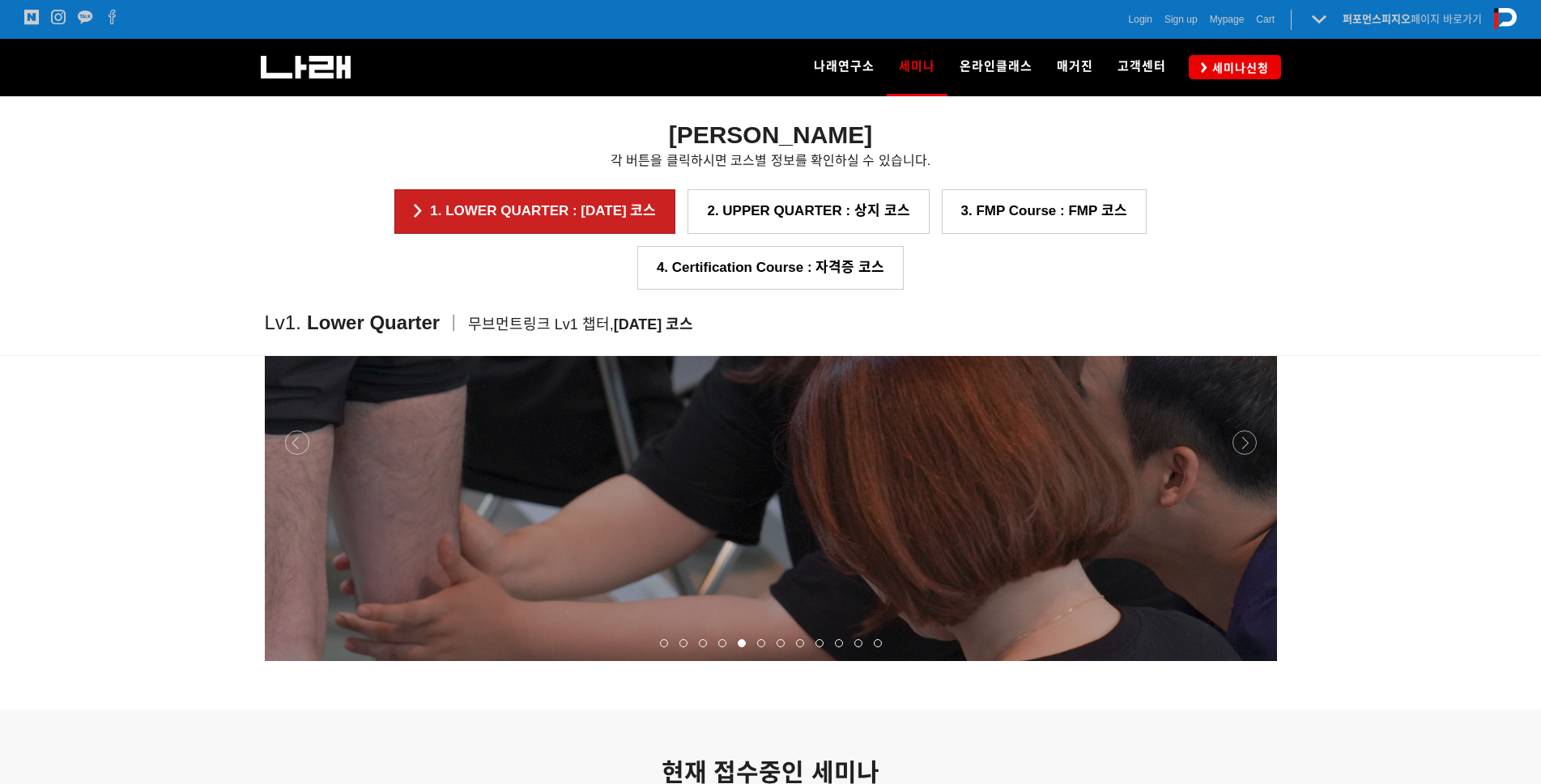
click at [1241, 661] on div at bounding box center [770, 661] width 1012 height 0
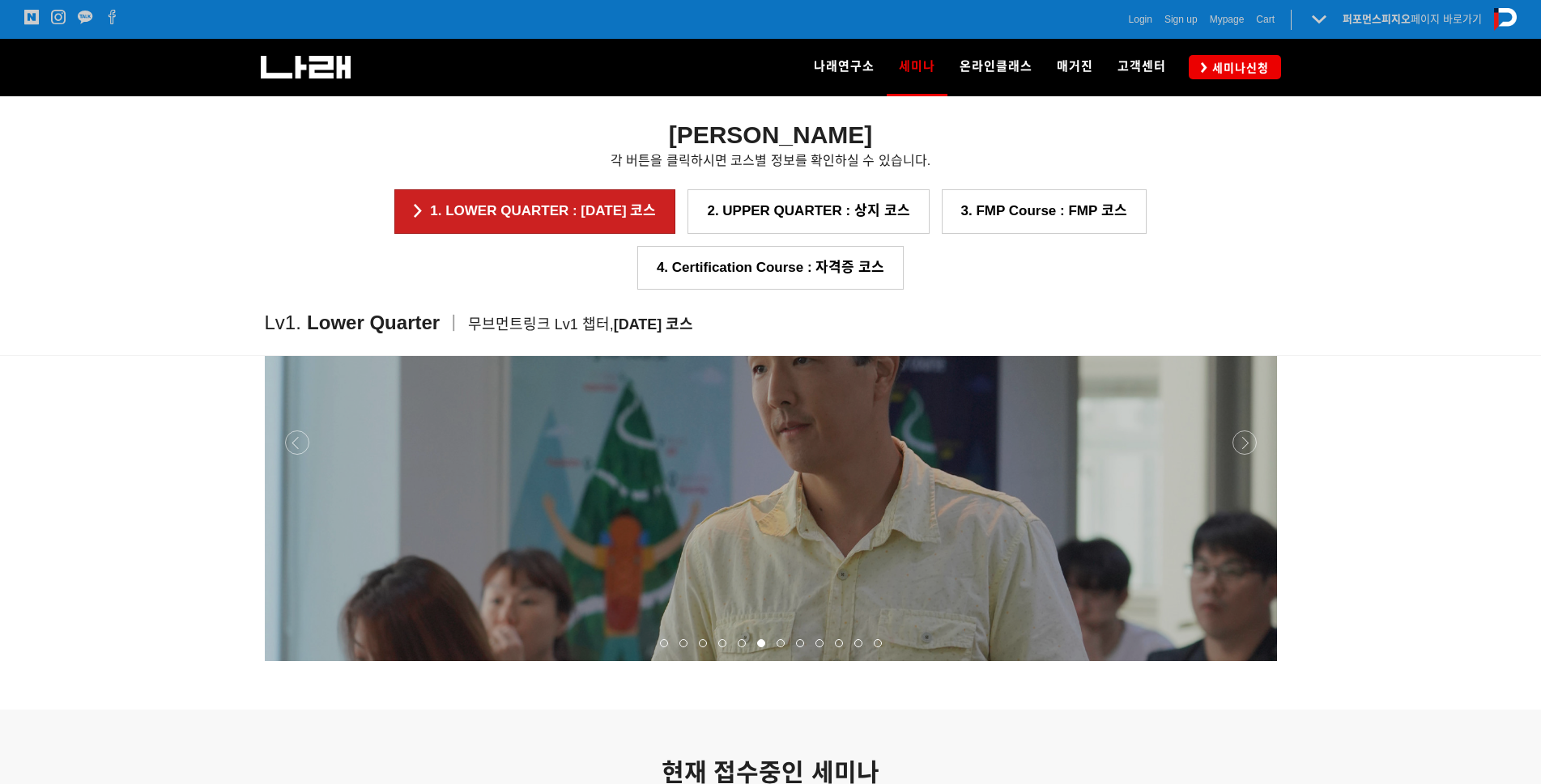
click at [1241, 661] on div at bounding box center [770, 661] width 1012 height 0
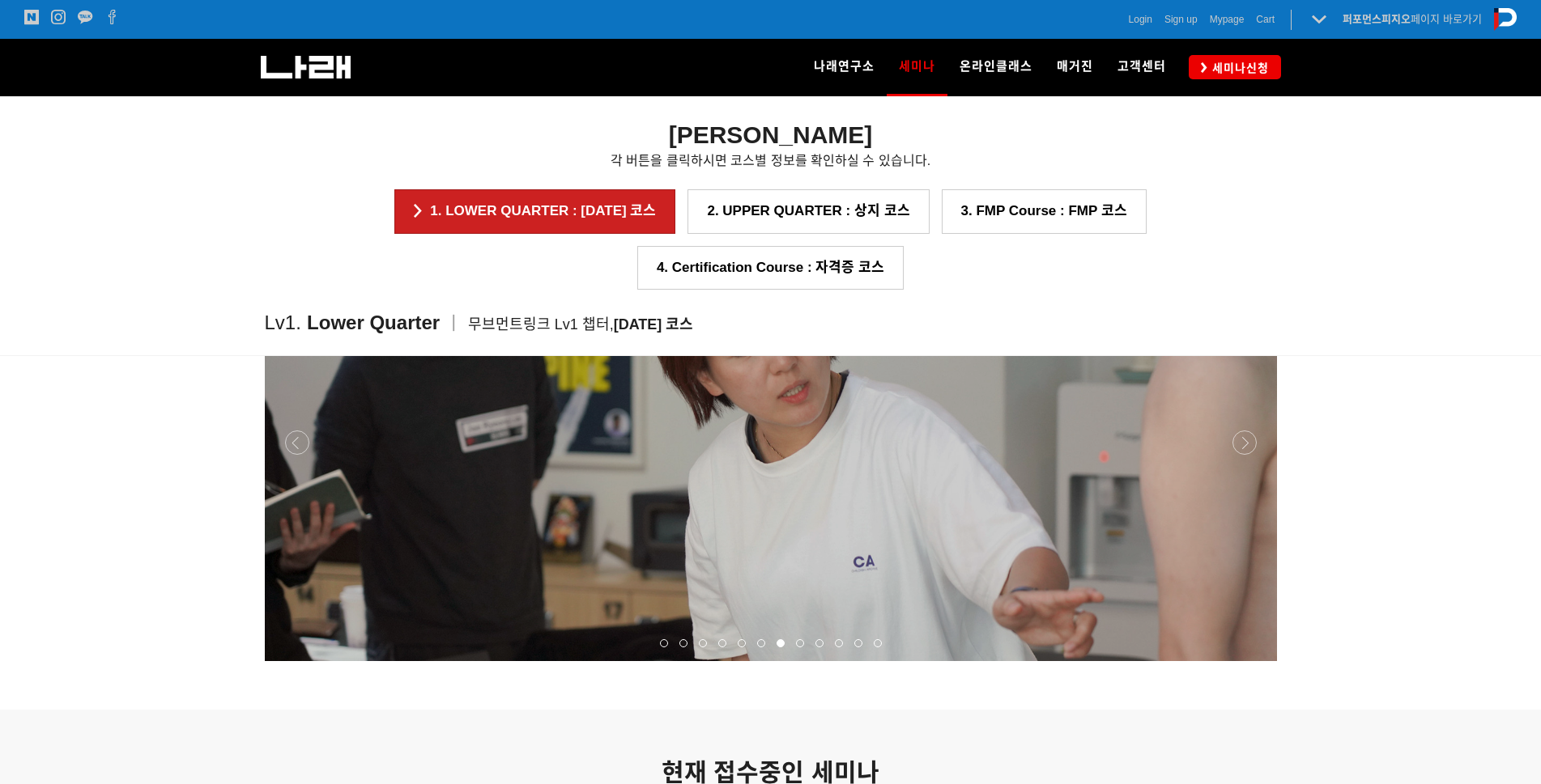
click at [1241, 661] on div at bounding box center [770, 661] width 1012 height 0
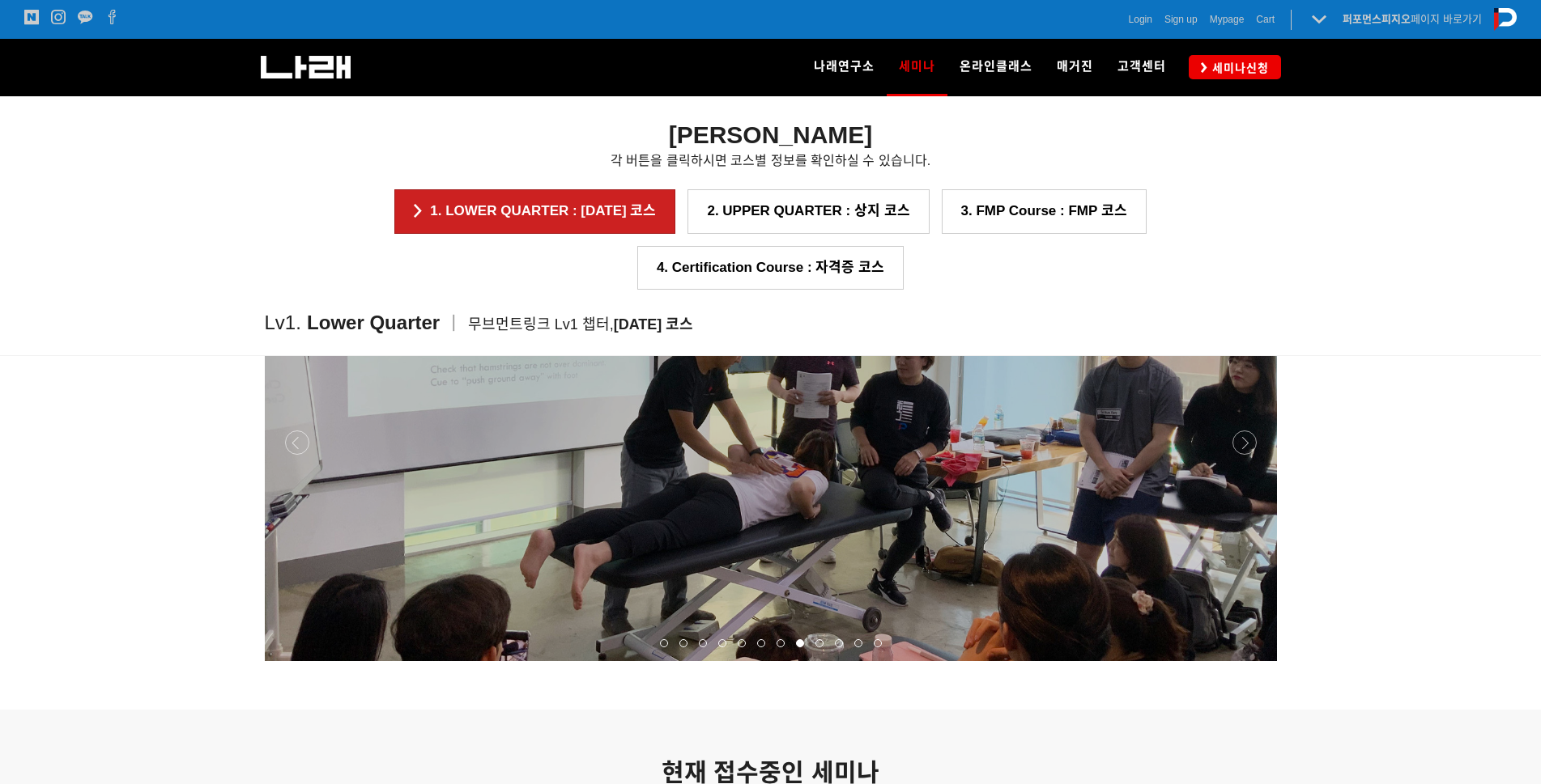
click at [1241, 661] on div at bounding box center [770, 661] width 1012 height 0
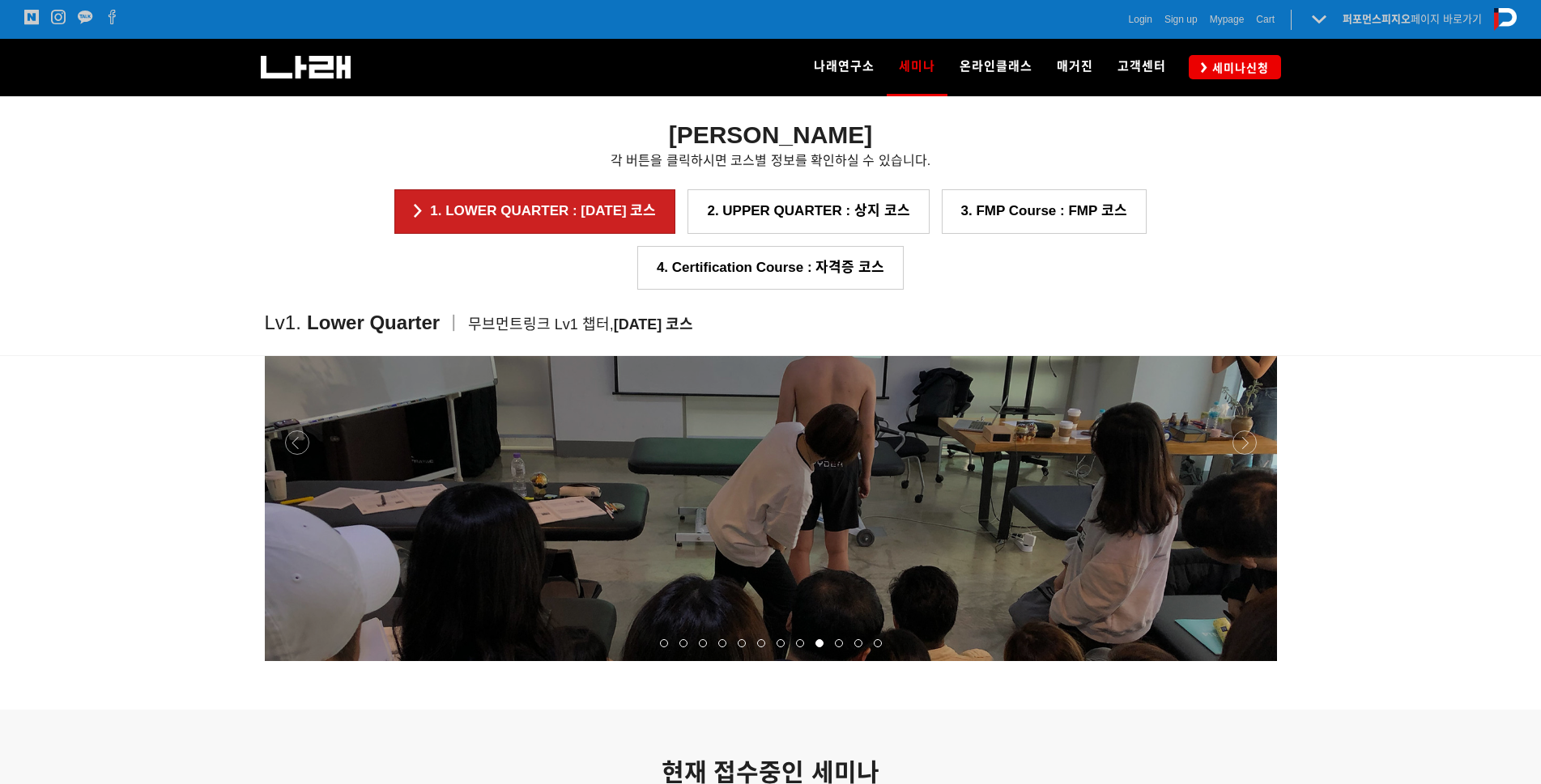
click at [1241, 661] on div at bounding box center [770, 661] width 1012 height 0
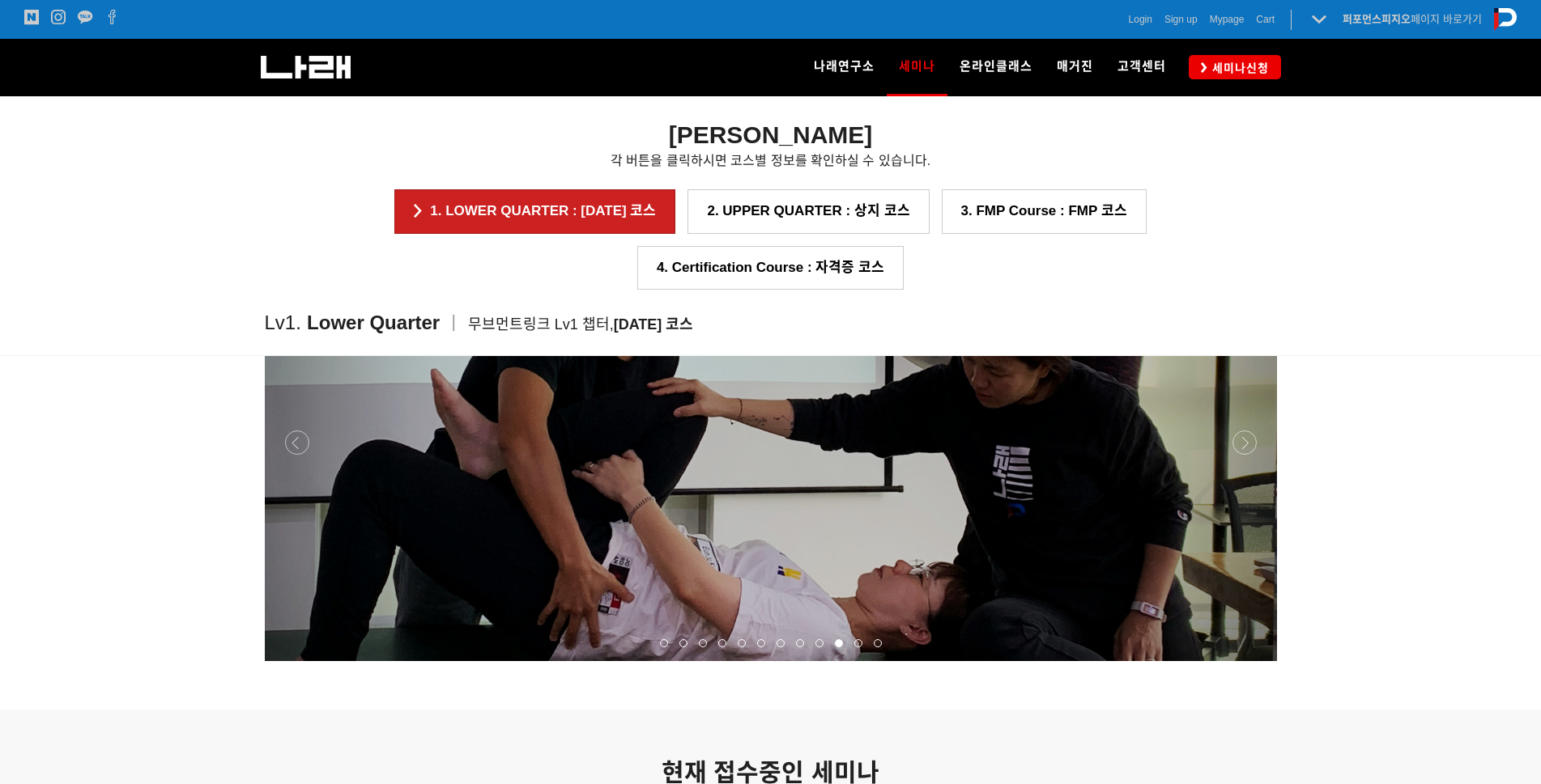
click at [1241, 661] on div at bounding box center [770, 661] width 1012 height 0
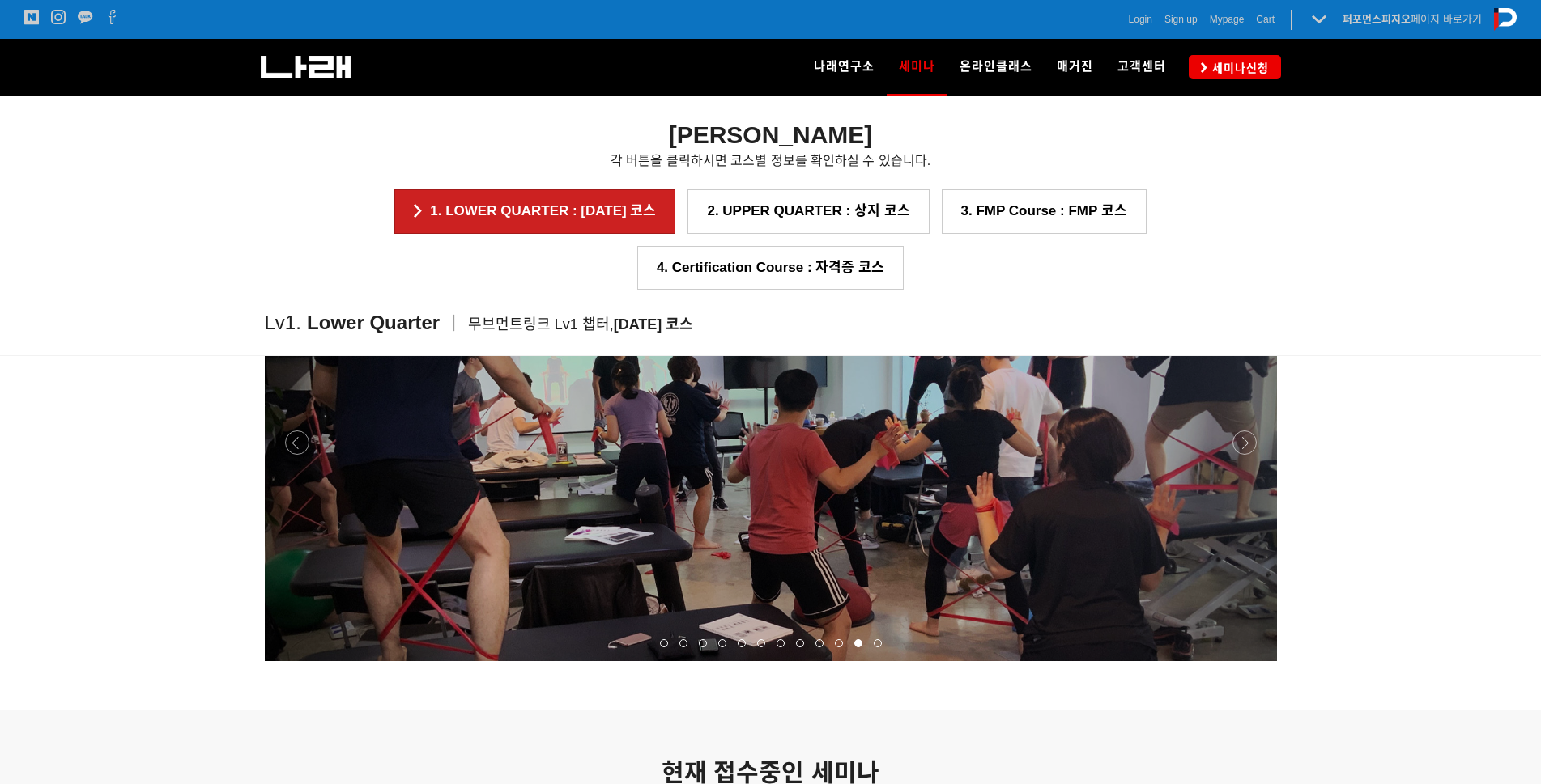
click at [1241, 661] on div at bounding box center [770, 661] width 1012 height 0
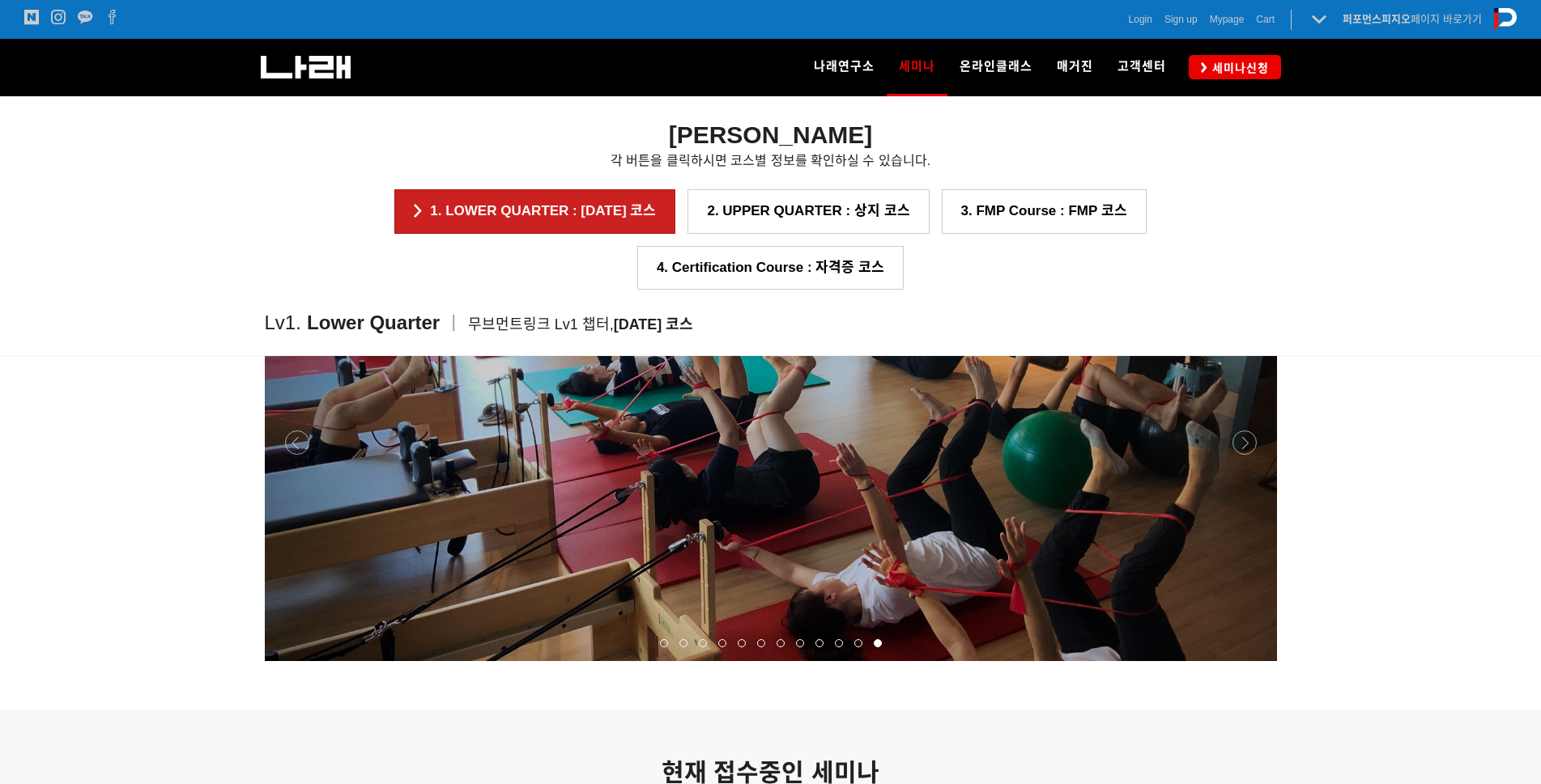
click at [1236, 661] on div at bounding box center [770, 661] width 1012 height 0
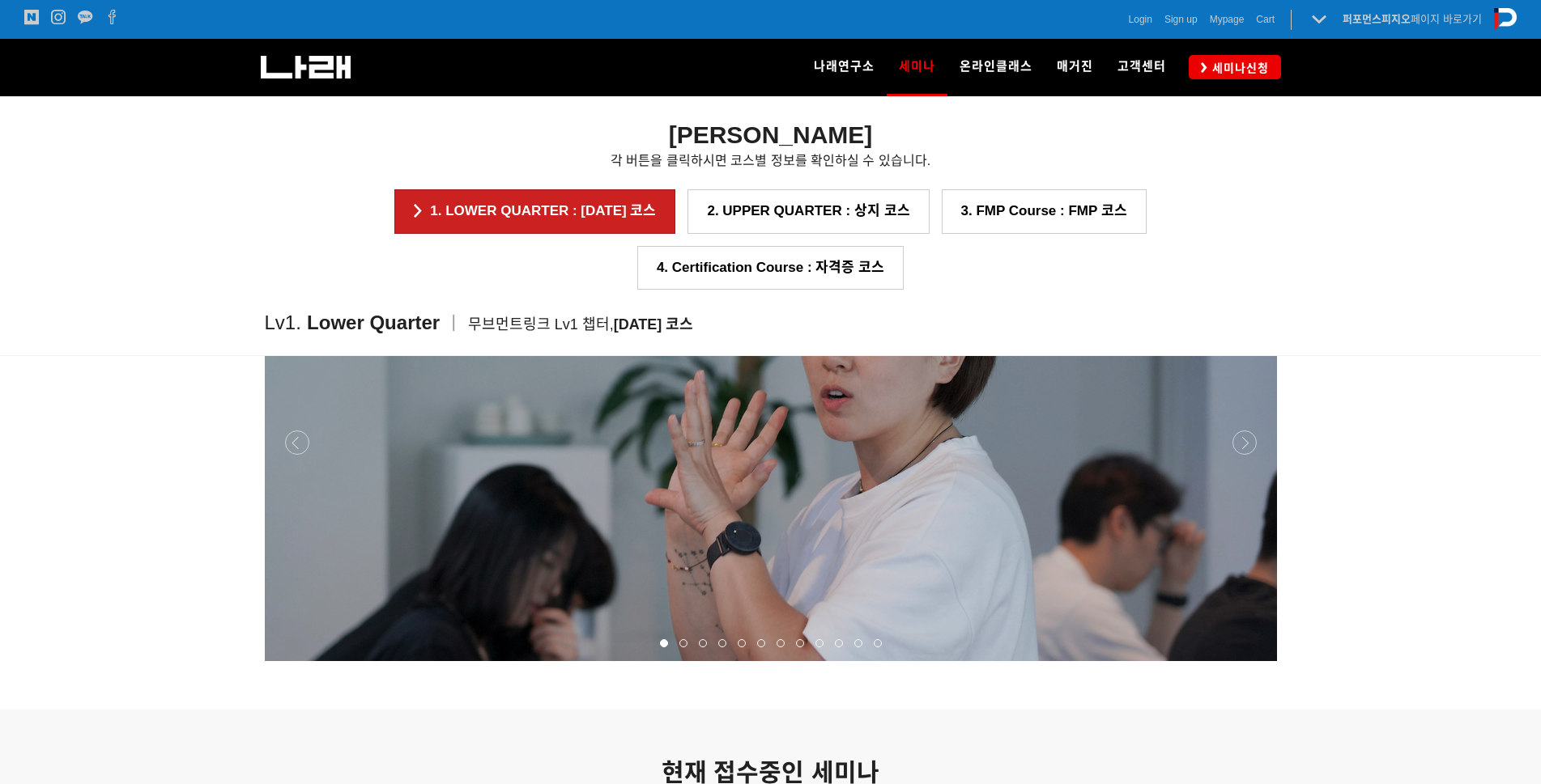
click at [1236, 661] on div at bounding box center [770, 661] width 1012 height 0
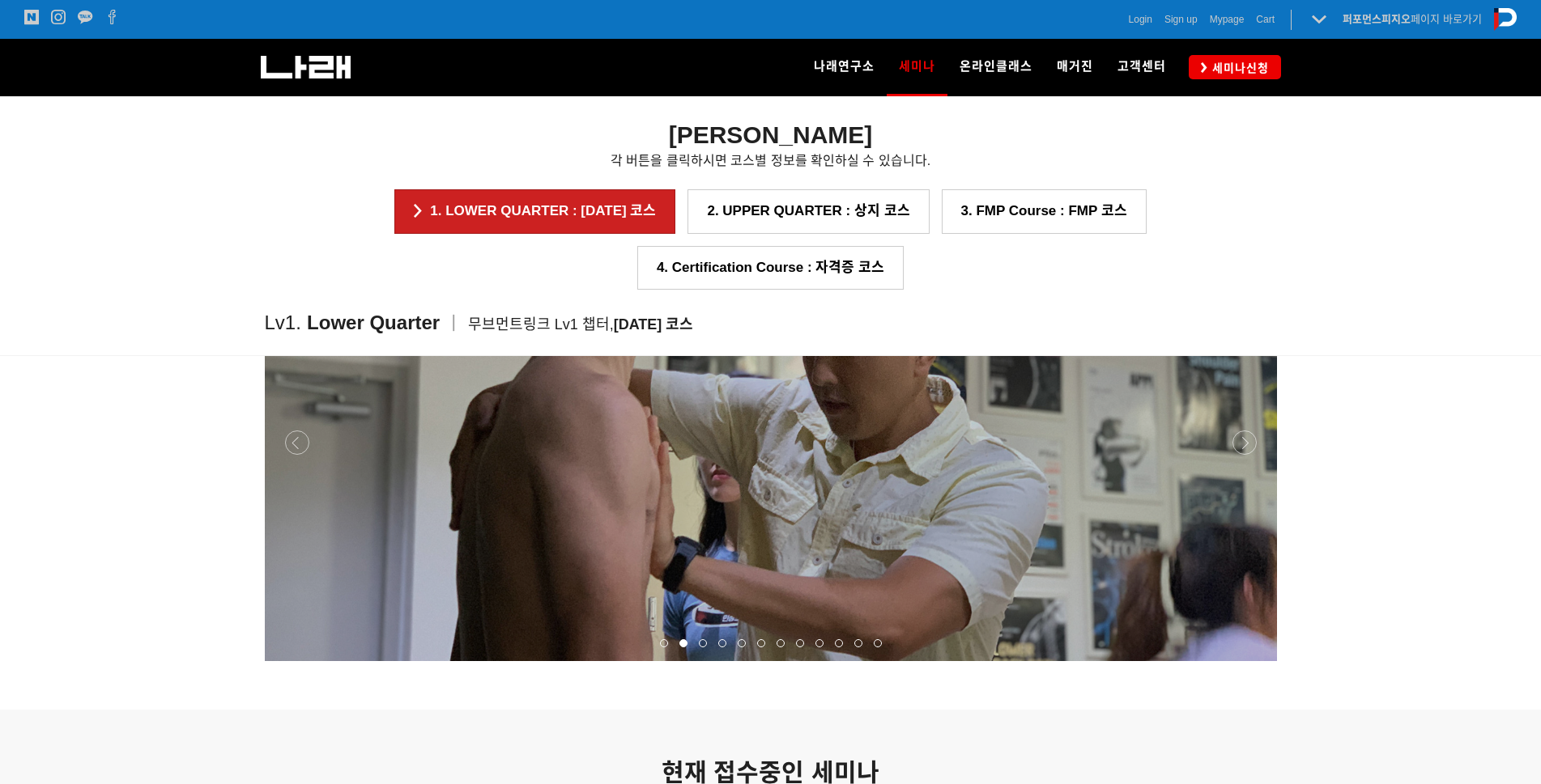
click at [1235, 661] on div at bounding box center [770, 661] width 1012 height 0
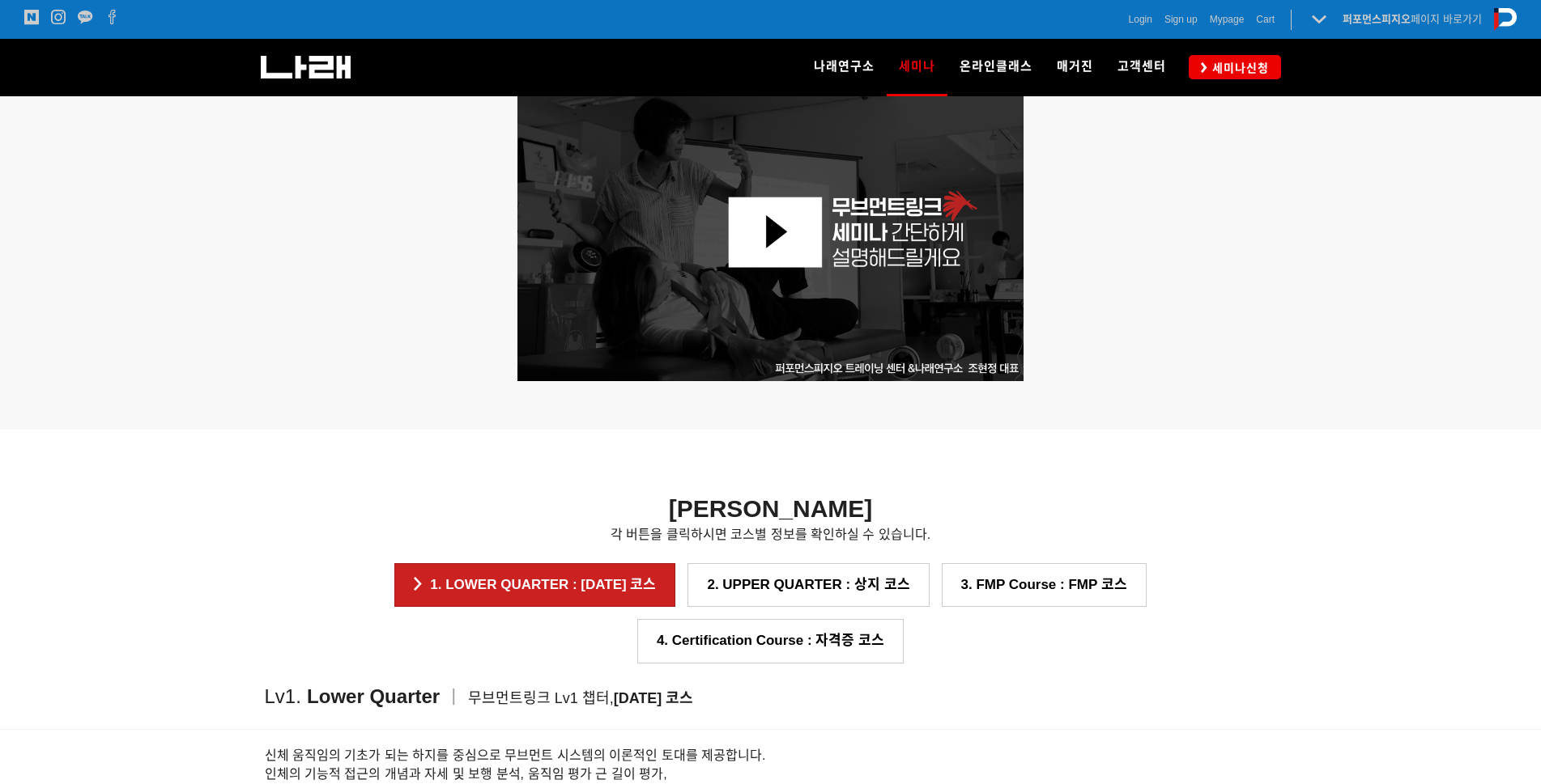
scroll to position [789, 0]
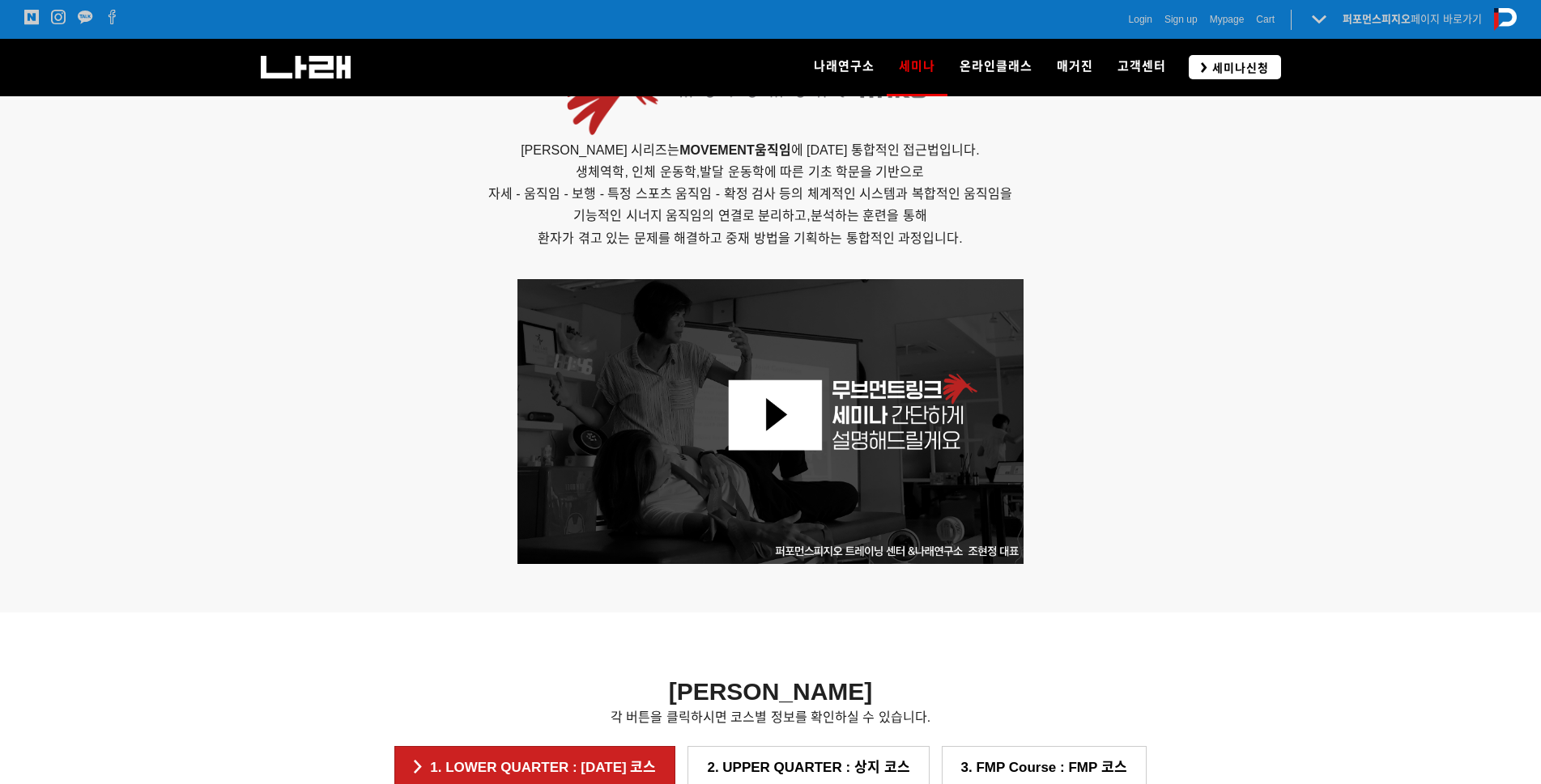
click at [1206, 65] on icon at bounding box center [1203, 68] width 6 height 11
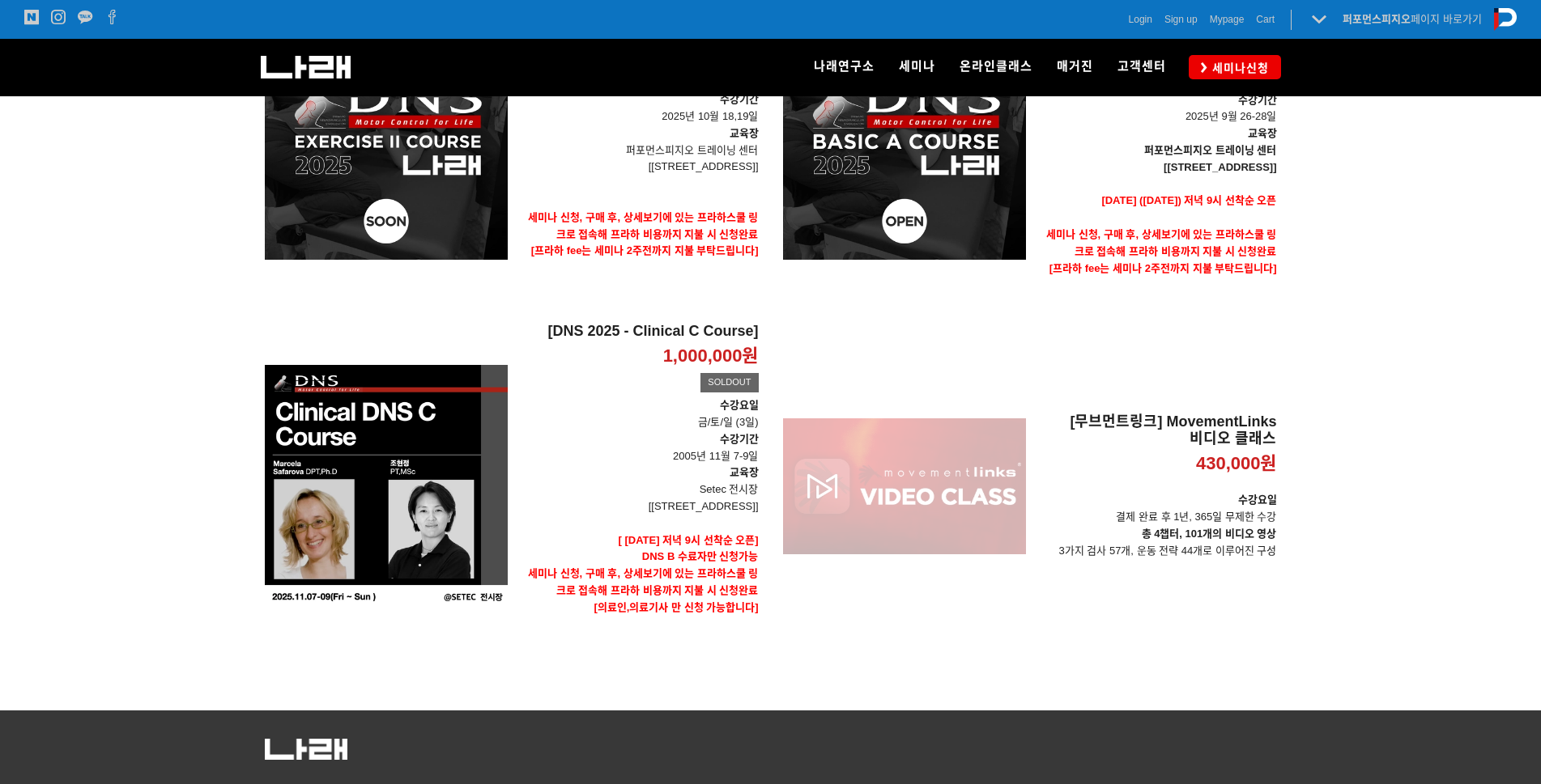
scroll to position [500, 0]
